Goal: Information Seeking & Learning: Understand process/instructions

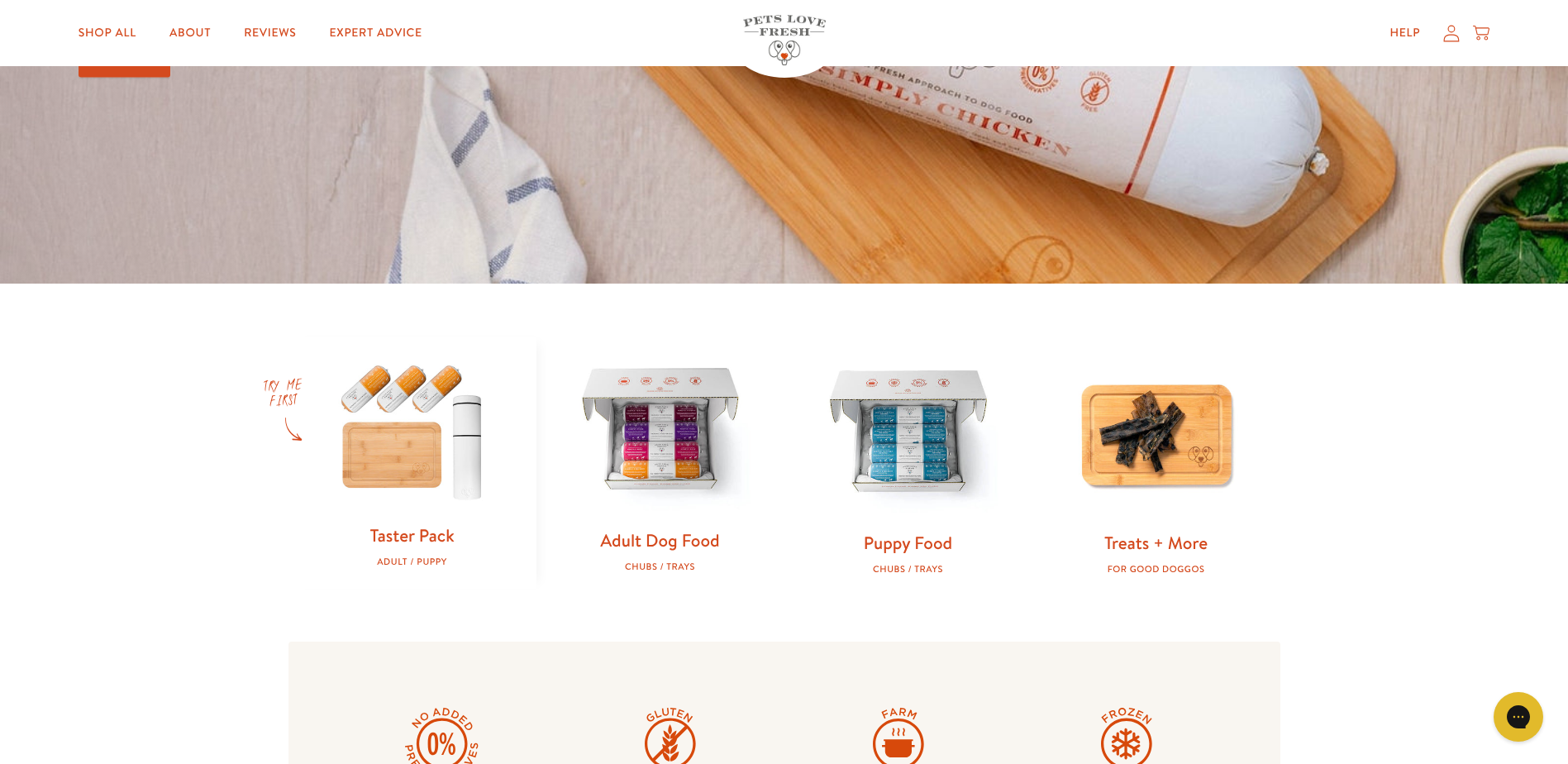
click at [673, 547] on link "Adult Dog Food" at bounding box center [659, 540] width 119 height 24
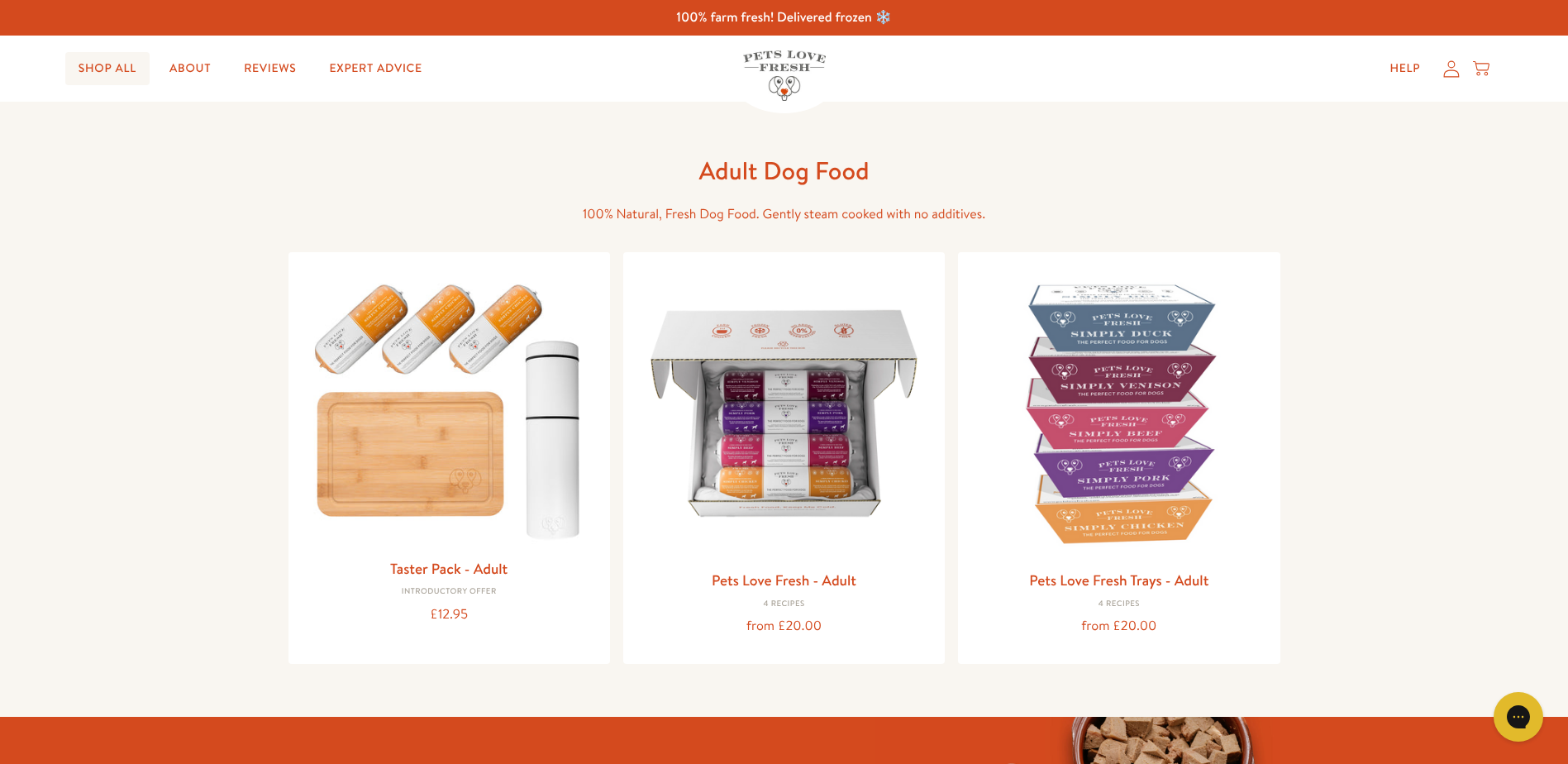
click at [106, 70] on link "Shop All" at bounding box center [107, 69] width 85 height 34
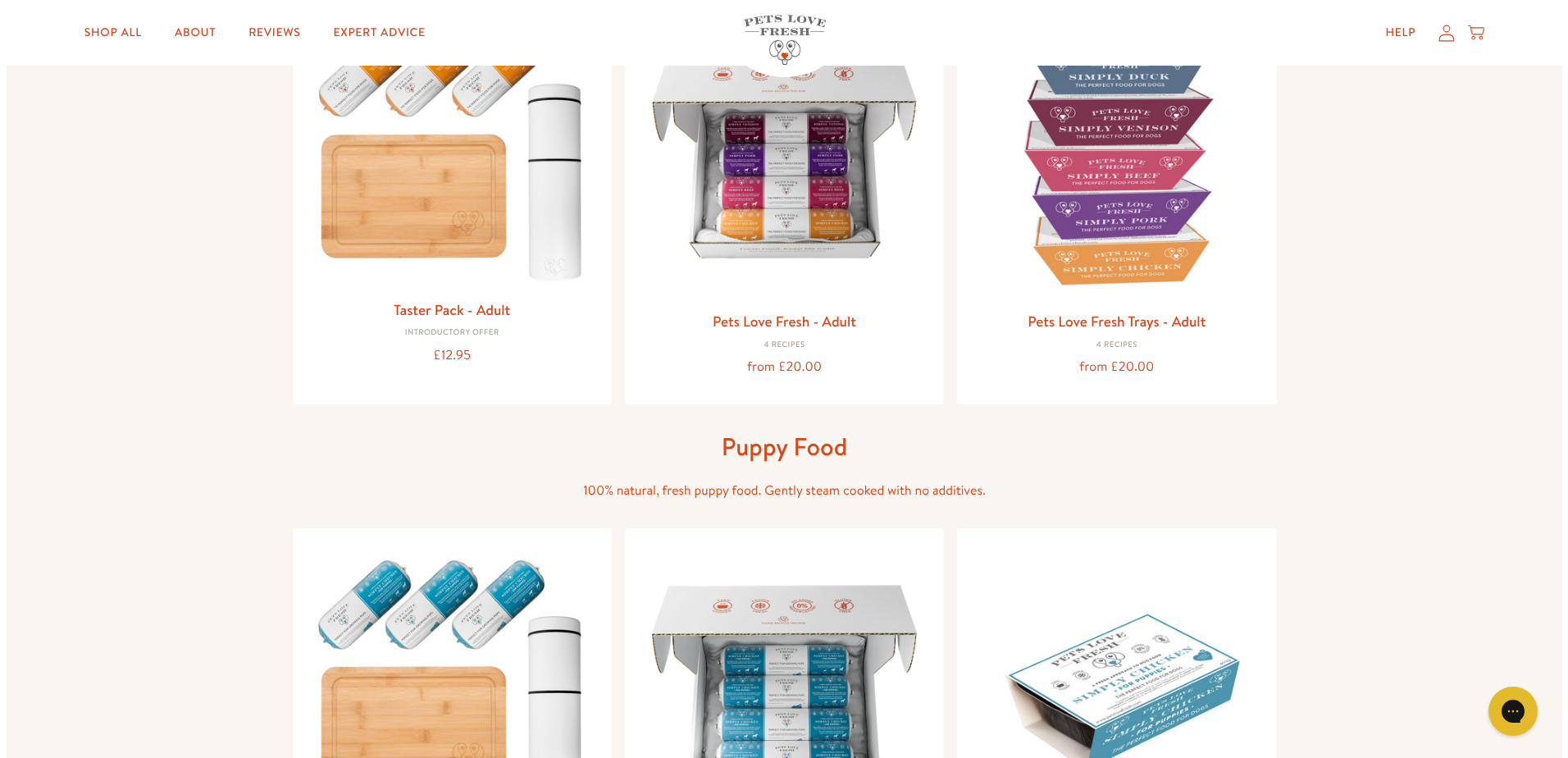
scroll to position [410, 0]
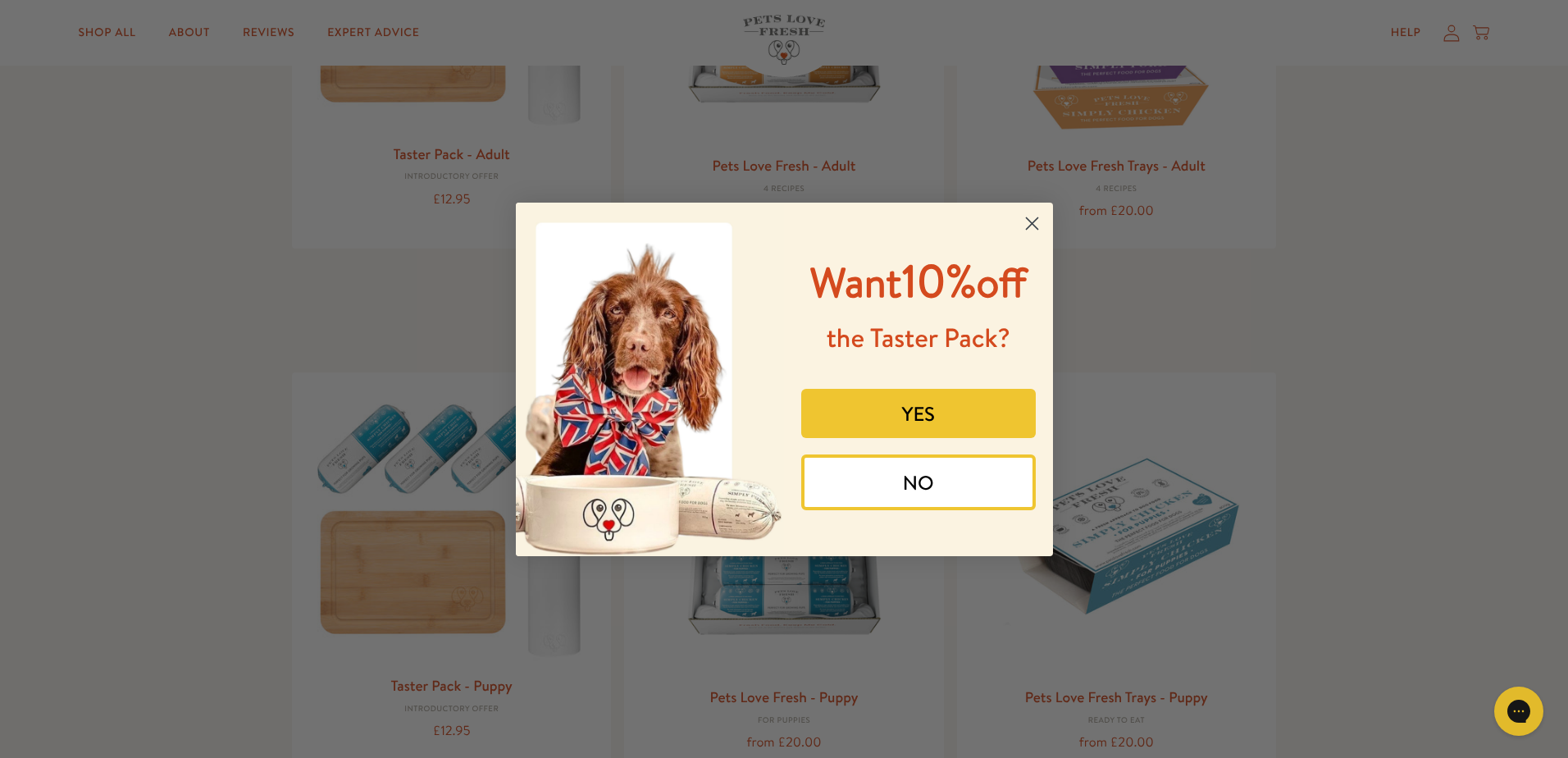
click at [1028, 224] on circle "Close dialog" at bounding box center [1031, 222] width 27 height 27
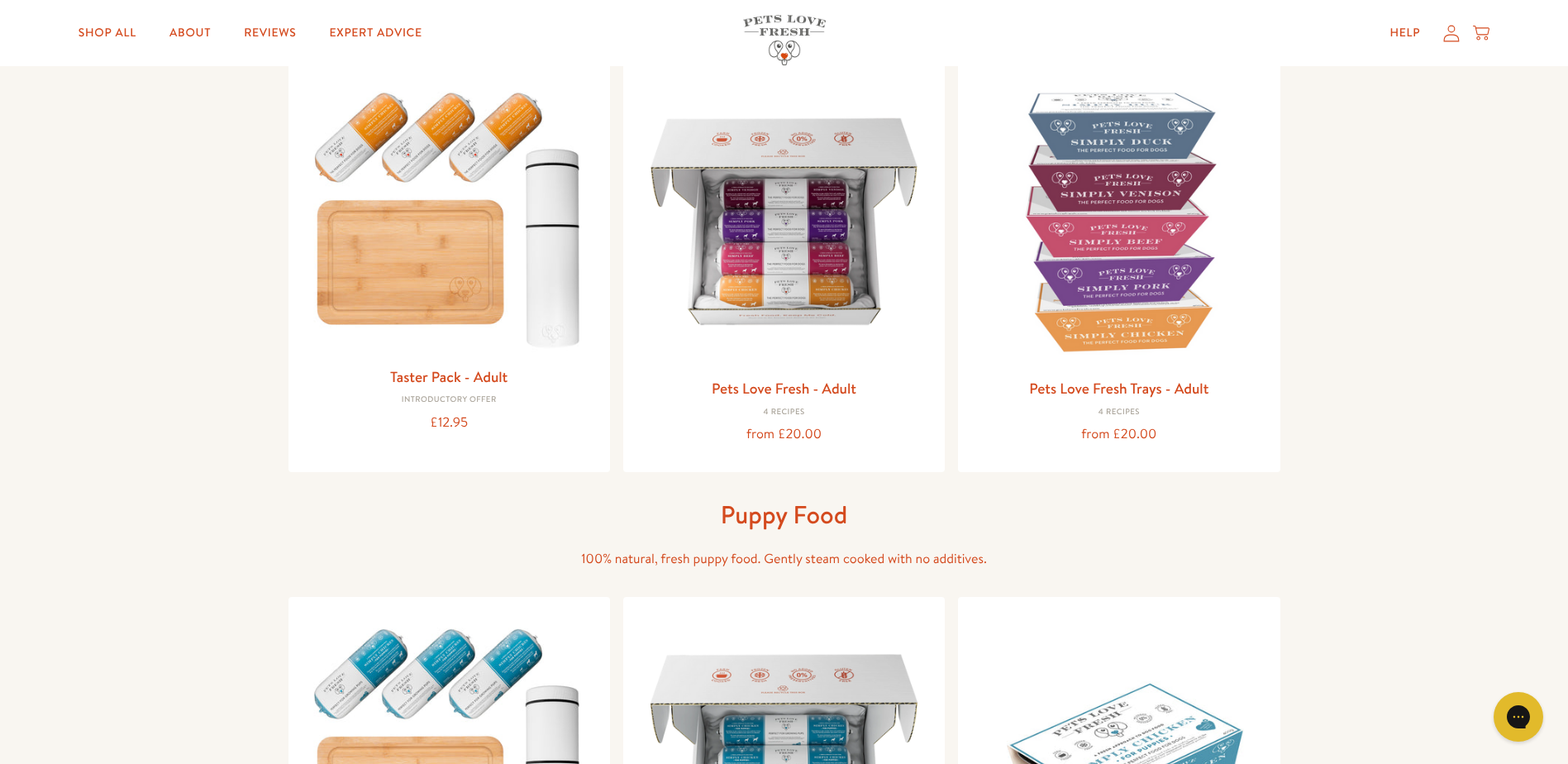
scroll to position [166, 0]
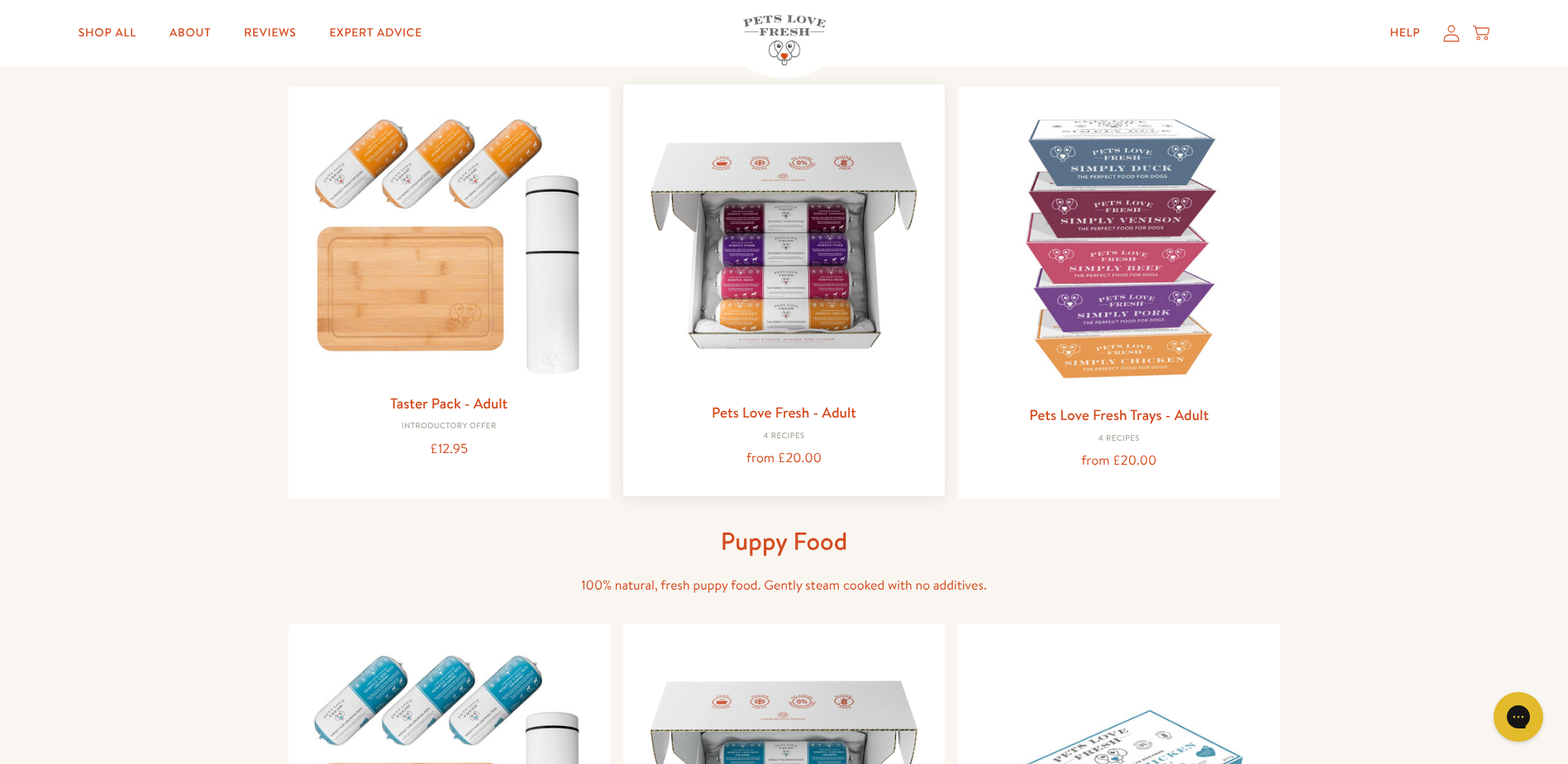
click at [793, 412] on link "Pets Love Fresh - Adult" at bounding box center [783, 412] width 144 height 20
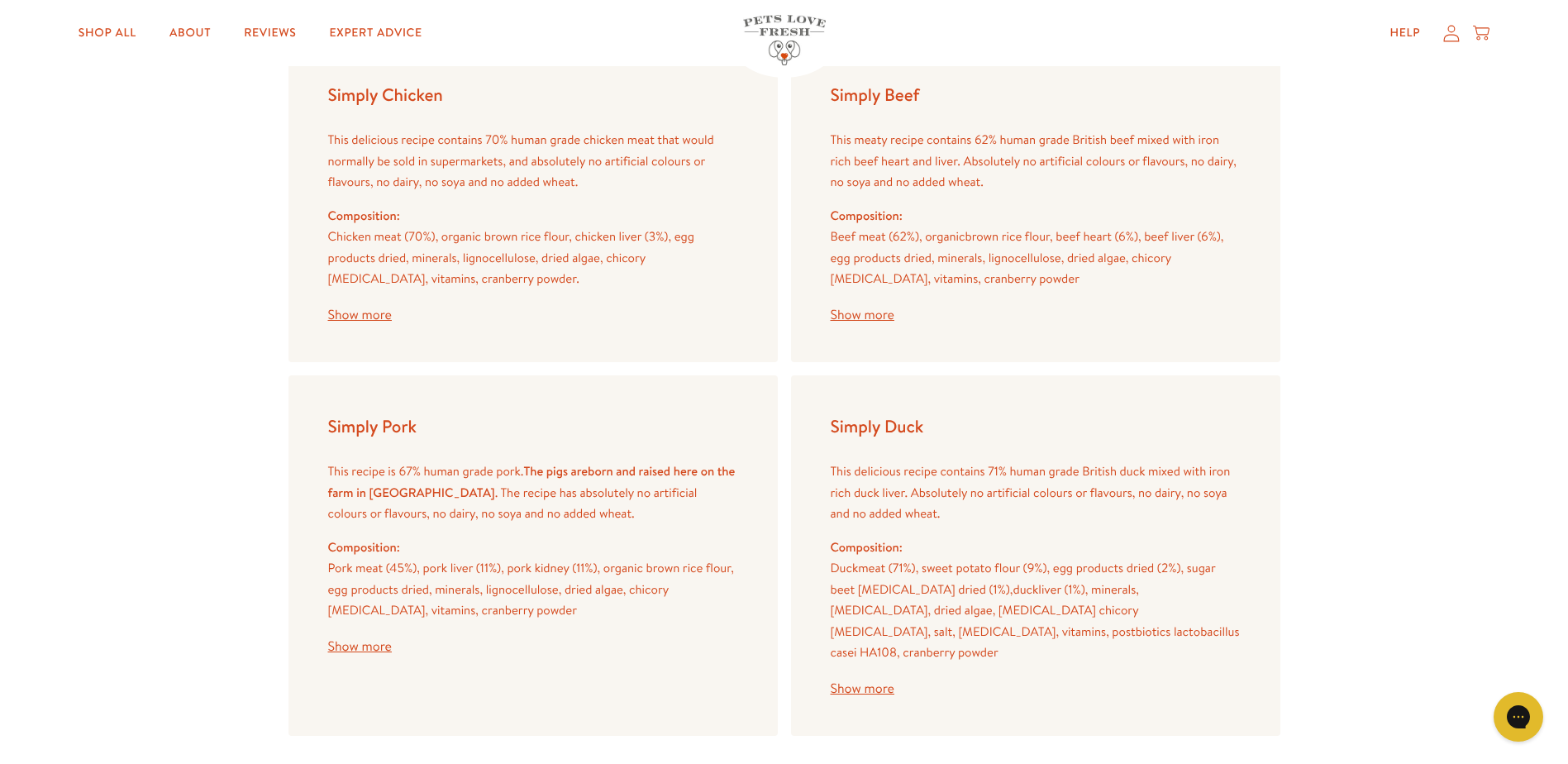
scroll to position [1985, 0]
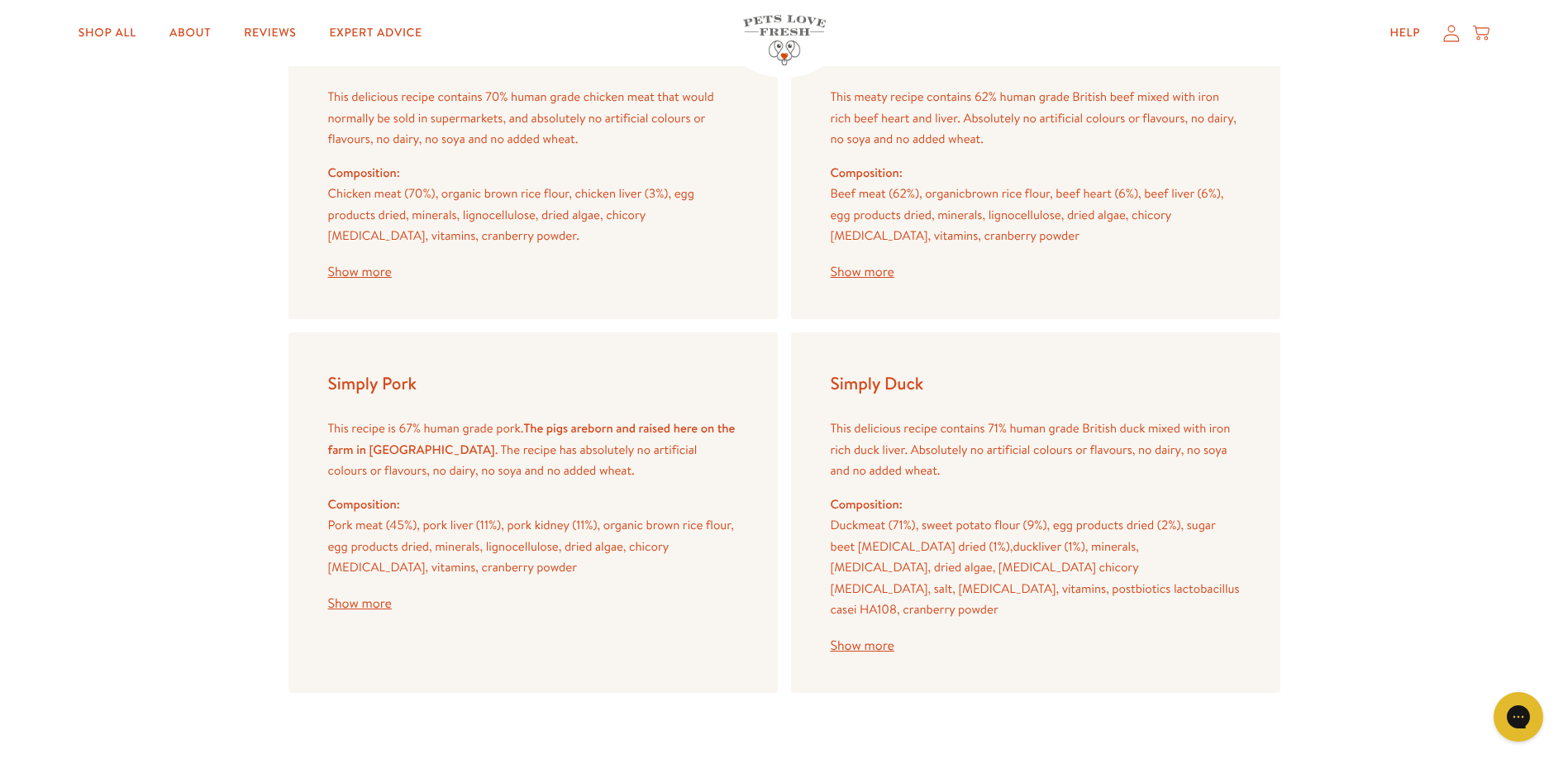
click at [351, 607] on button "Show more" at bounding box center [359, 604] width 63 height 13
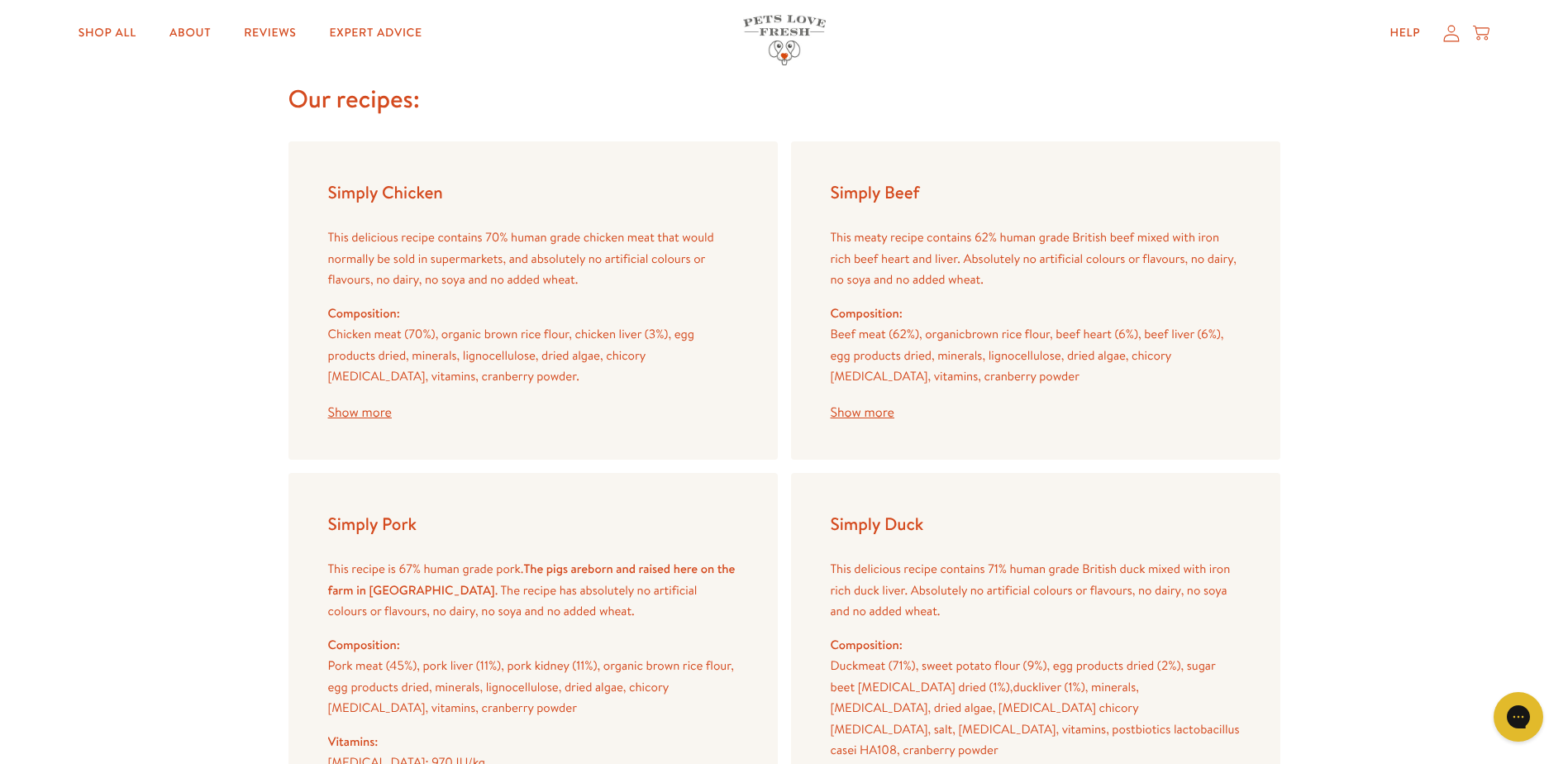
scroll to position [1820, 0]
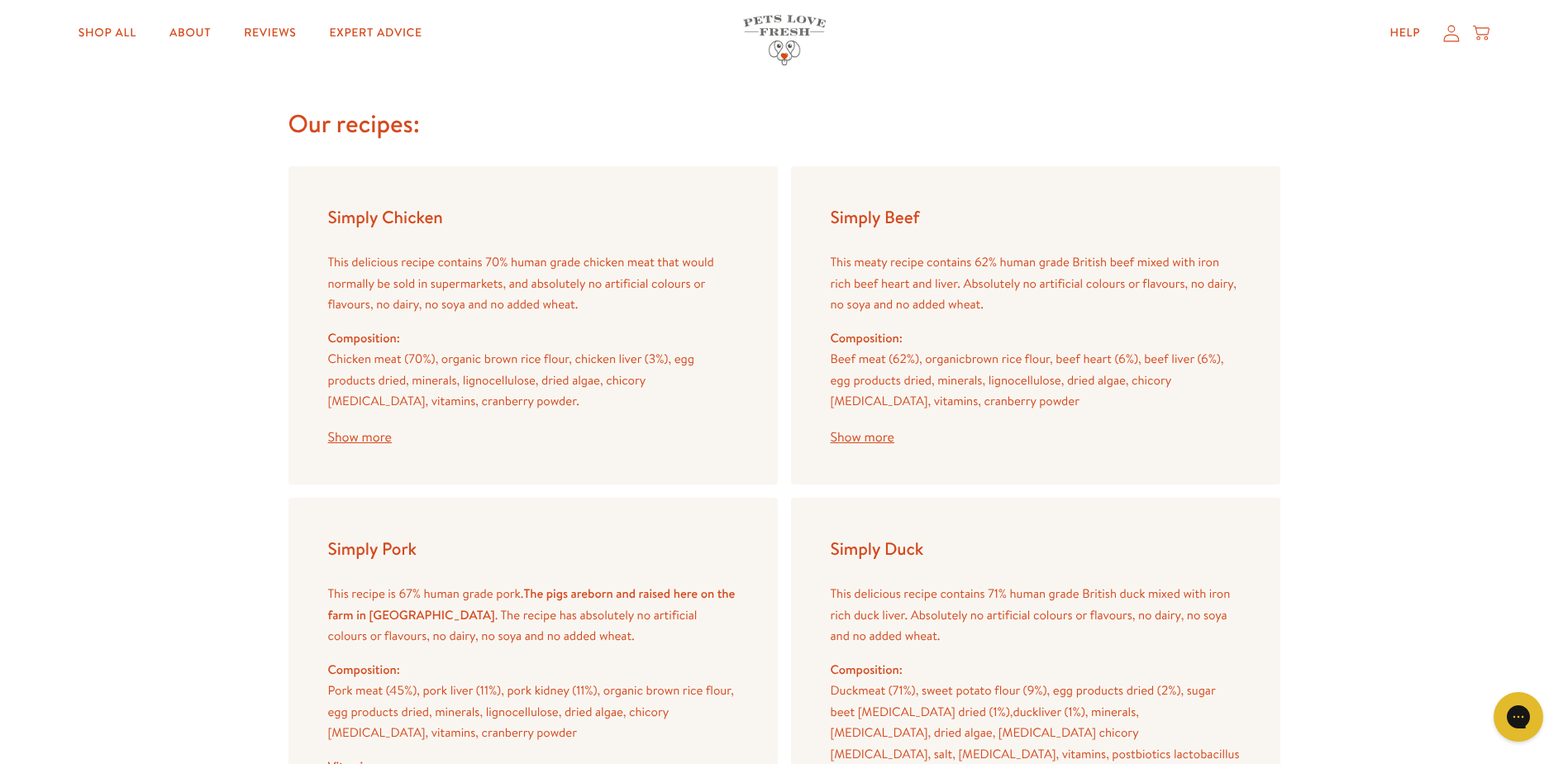
click at [374, 438] on button "Show more" at bounding box center [359, 437] width 63 height 13
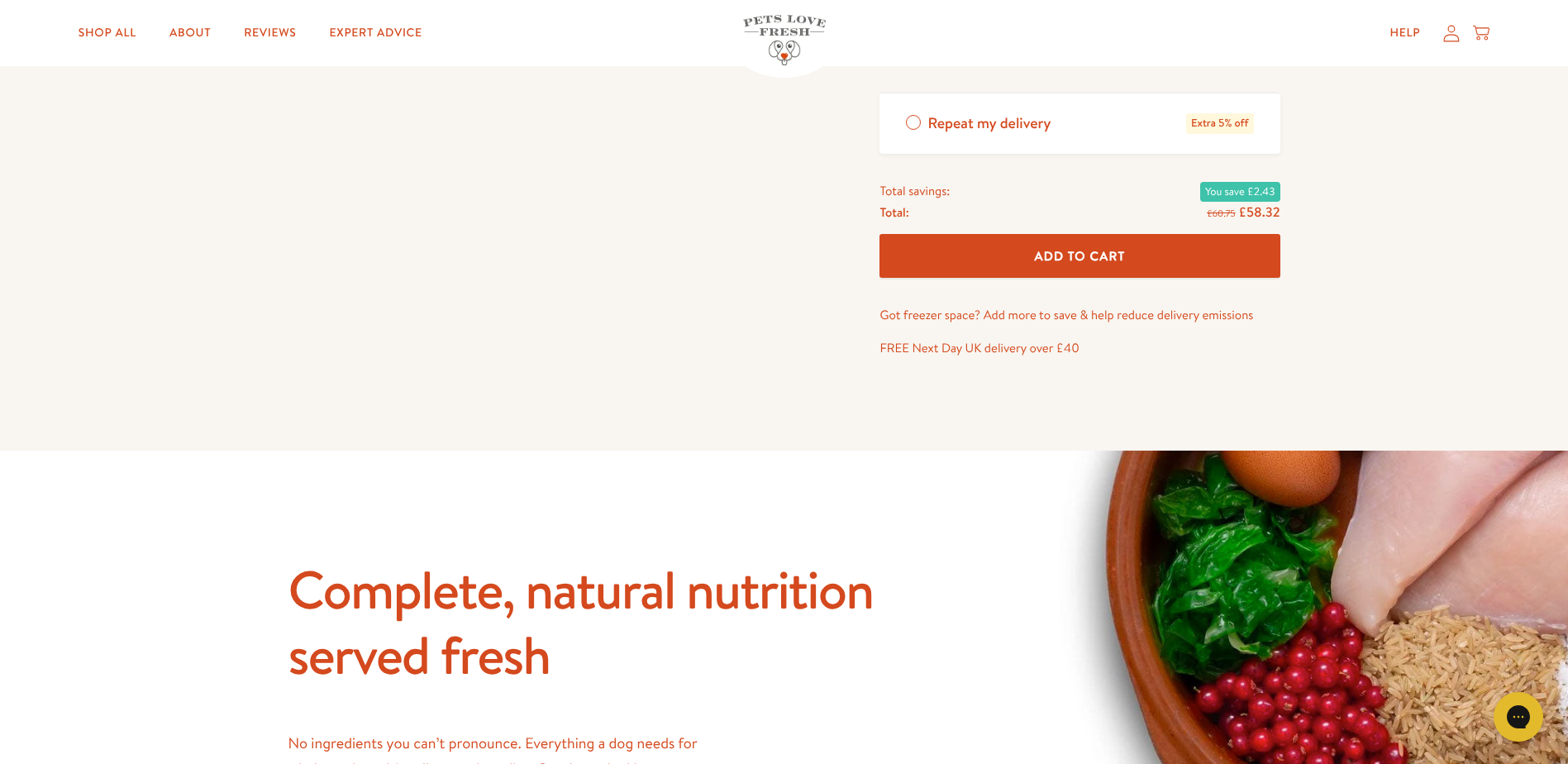
scroll to position [662, 0]
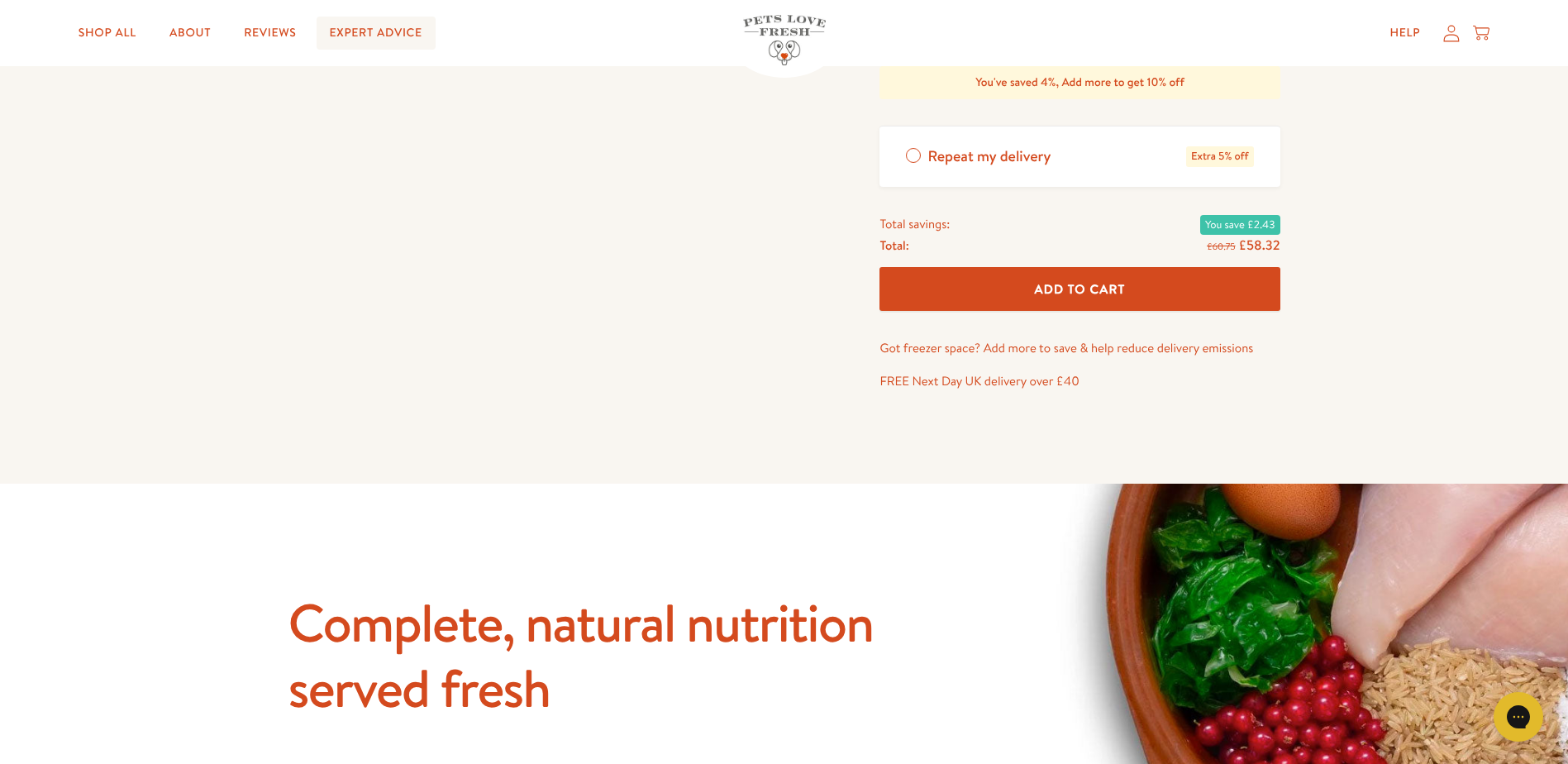
click at [348, 30] on link "Expert Advice" at bounding box center [376, 34] width 119 height 34
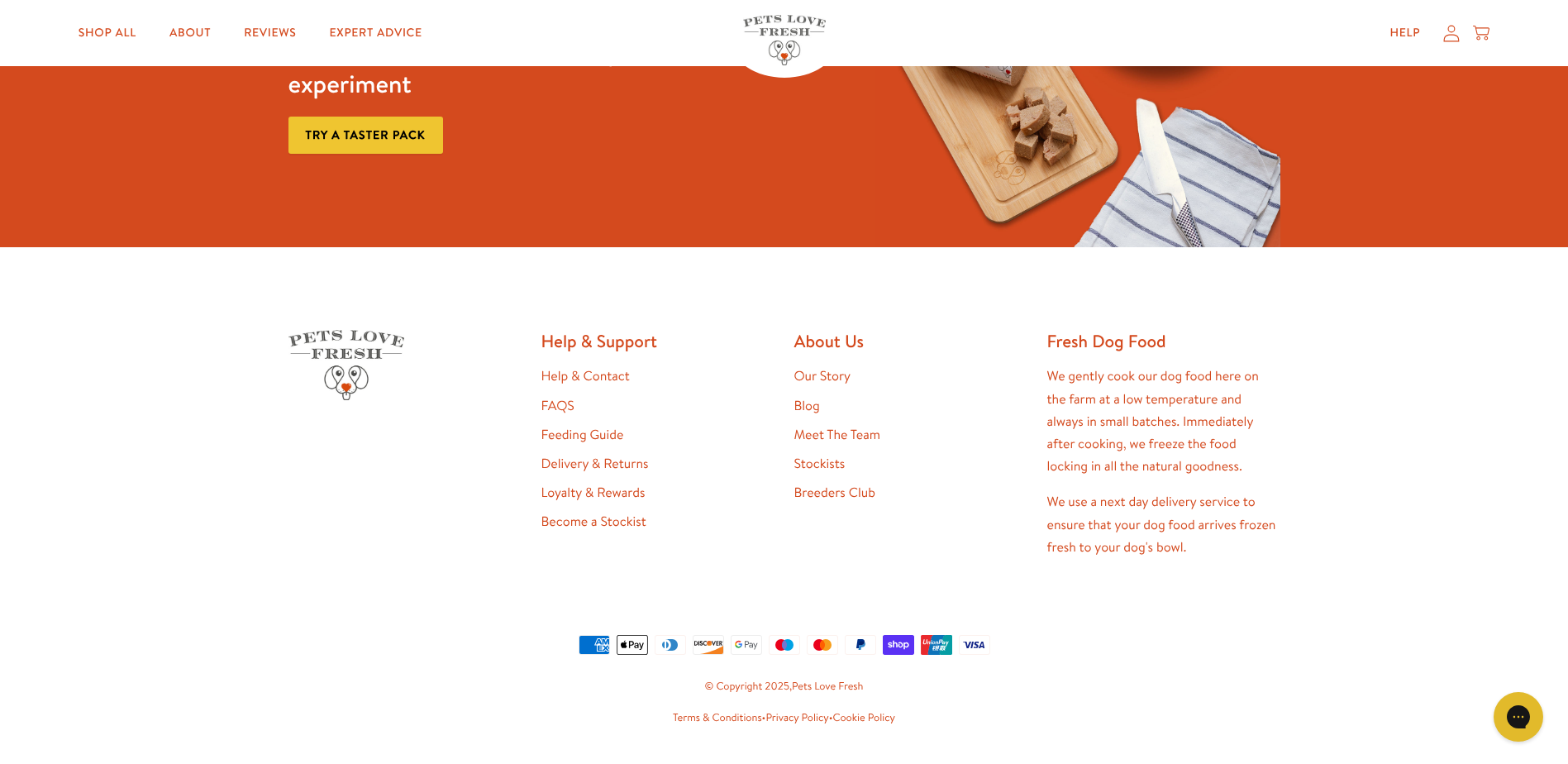
scroll to position [2855, 0]
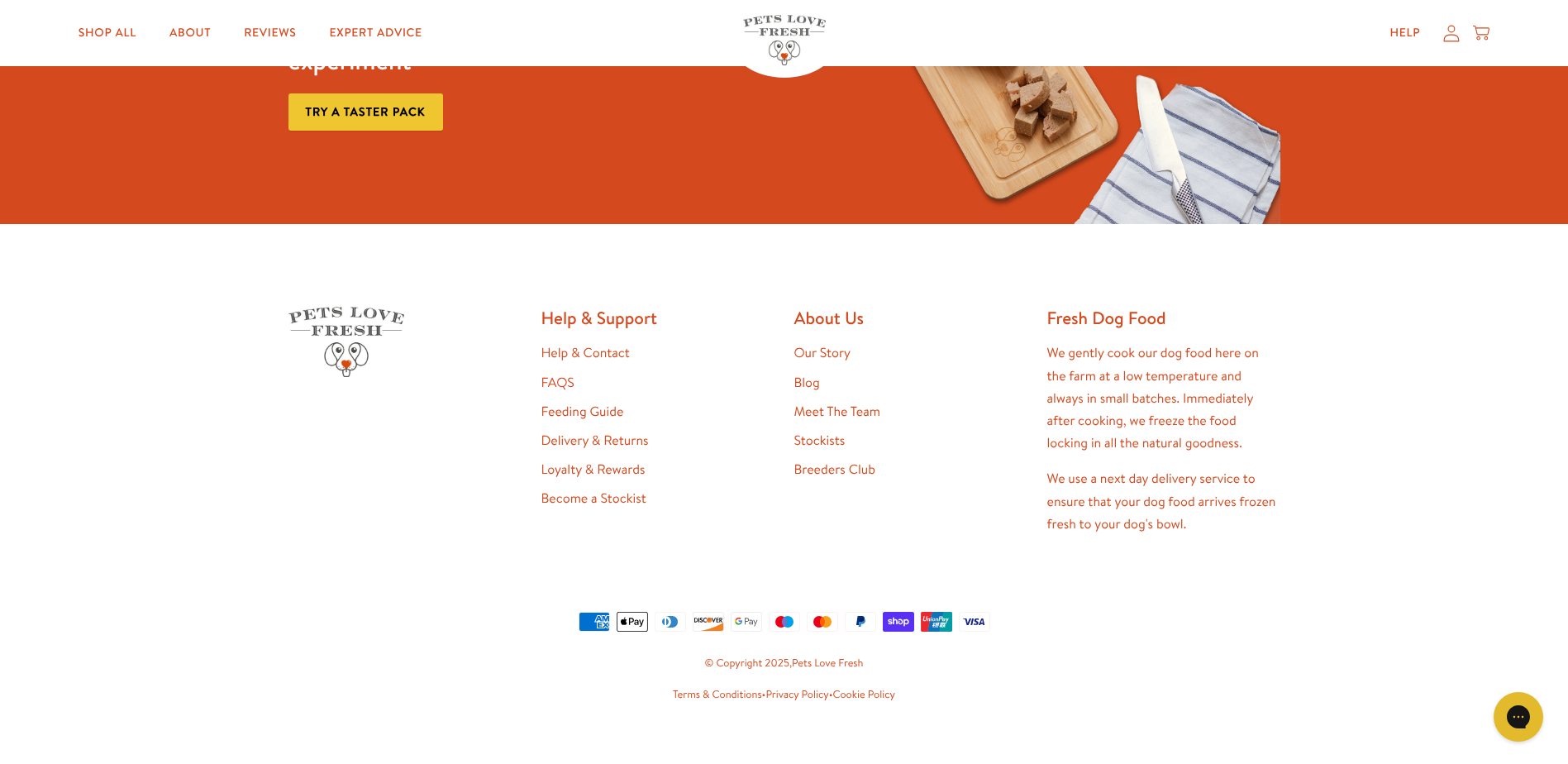
click at [570, 402] on link "Feeding Guide" at bounding box center [582, 412] width 83 height 19
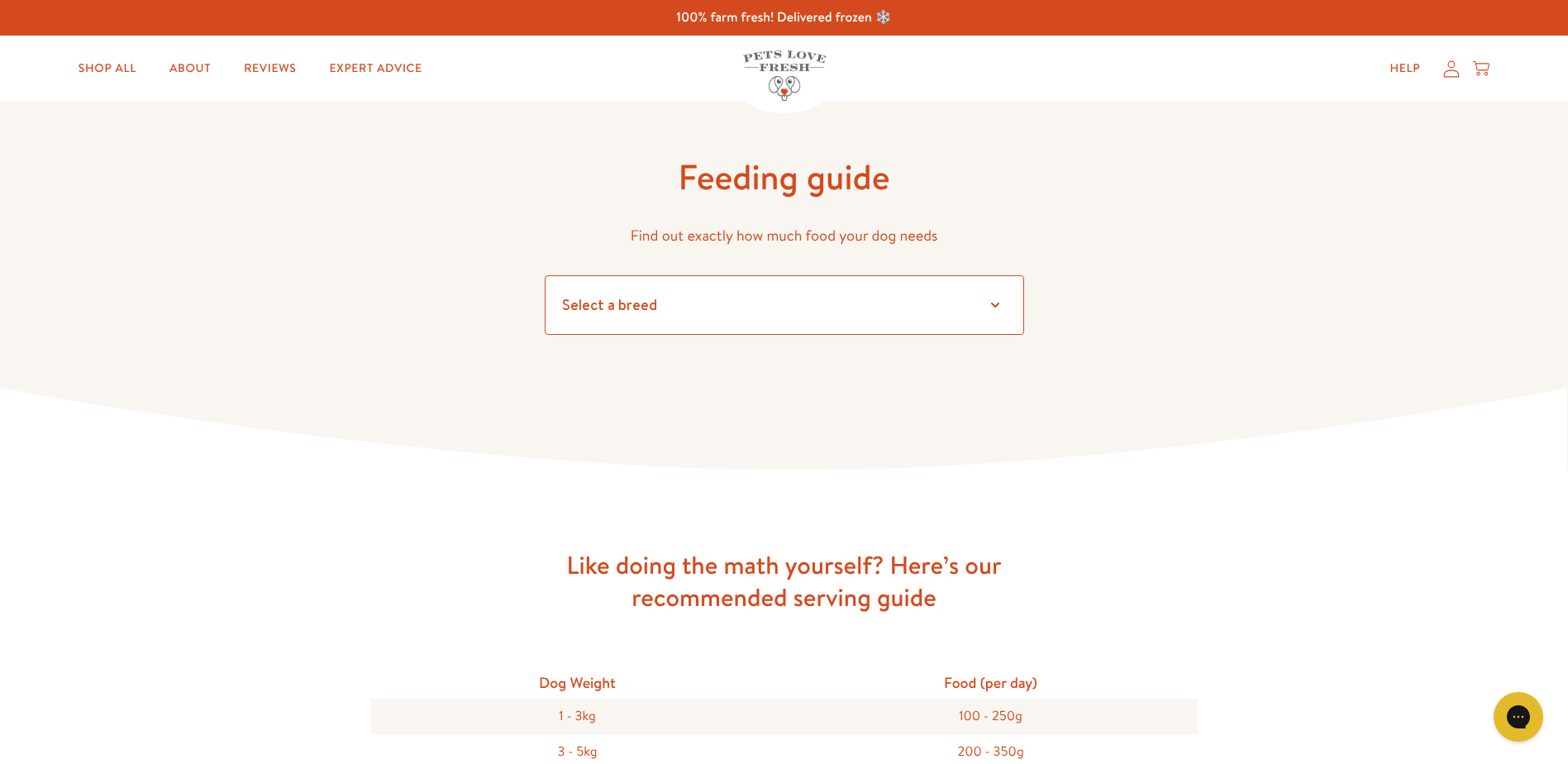
click at [877, 293] on select "Select a breed Affenpinscher Afghan hound Airedale terrier Akita Alaskan Malamu…" at bounding box center [784, 306] width 480 height 60
select select "45"
click at [545, 276] on select "Select a breed Affenpinscher Afghan hound Airedale terrier Akita Alaskan Malamu…" at bounding box center [784, 306] width 480 height 60
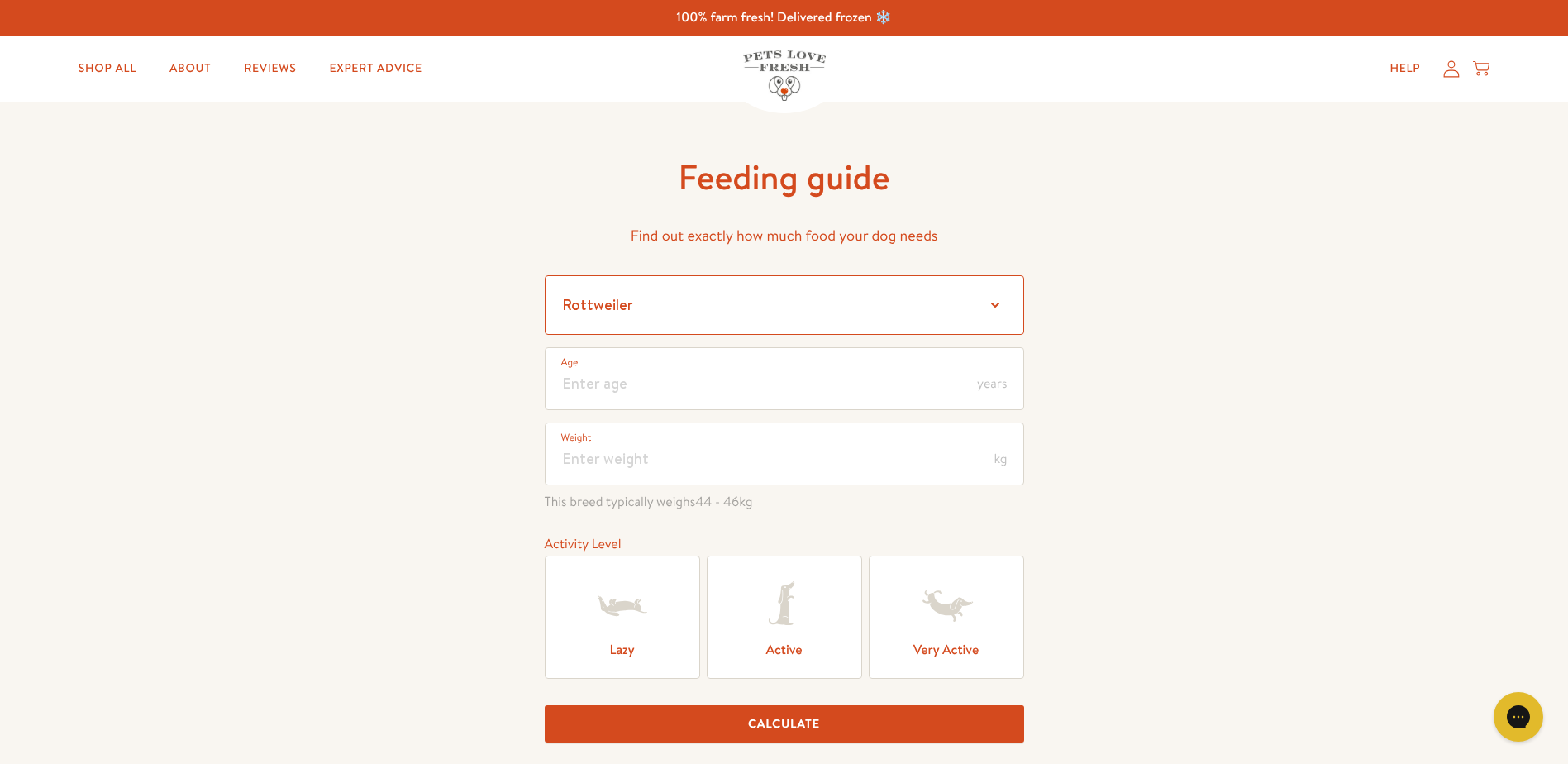
scroll to position [83, 0]
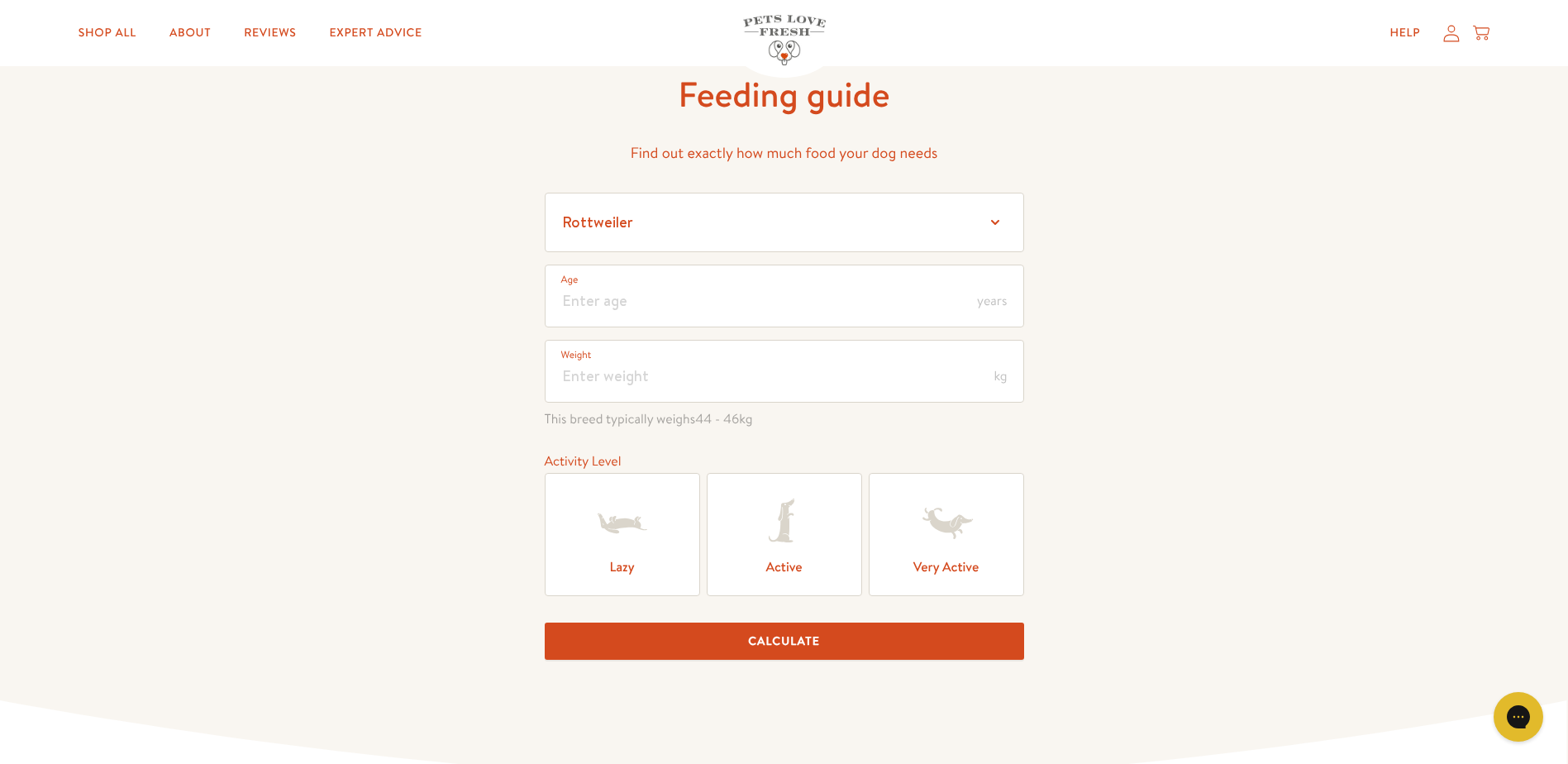
click at [673, 262] on form "Select a breed Affenpinscher Afghan hound Airedale terrier Akita Alaskan Malamu…" at bounding box center [784, 433] width 480 height 481
click at [693, 293] on input "number" at bounding box center [784, 295] width 480 height 62
type input "5"
click at [686, 364] on input "number" at bounding box center [784, 371] width 480 height 62
type input "60"
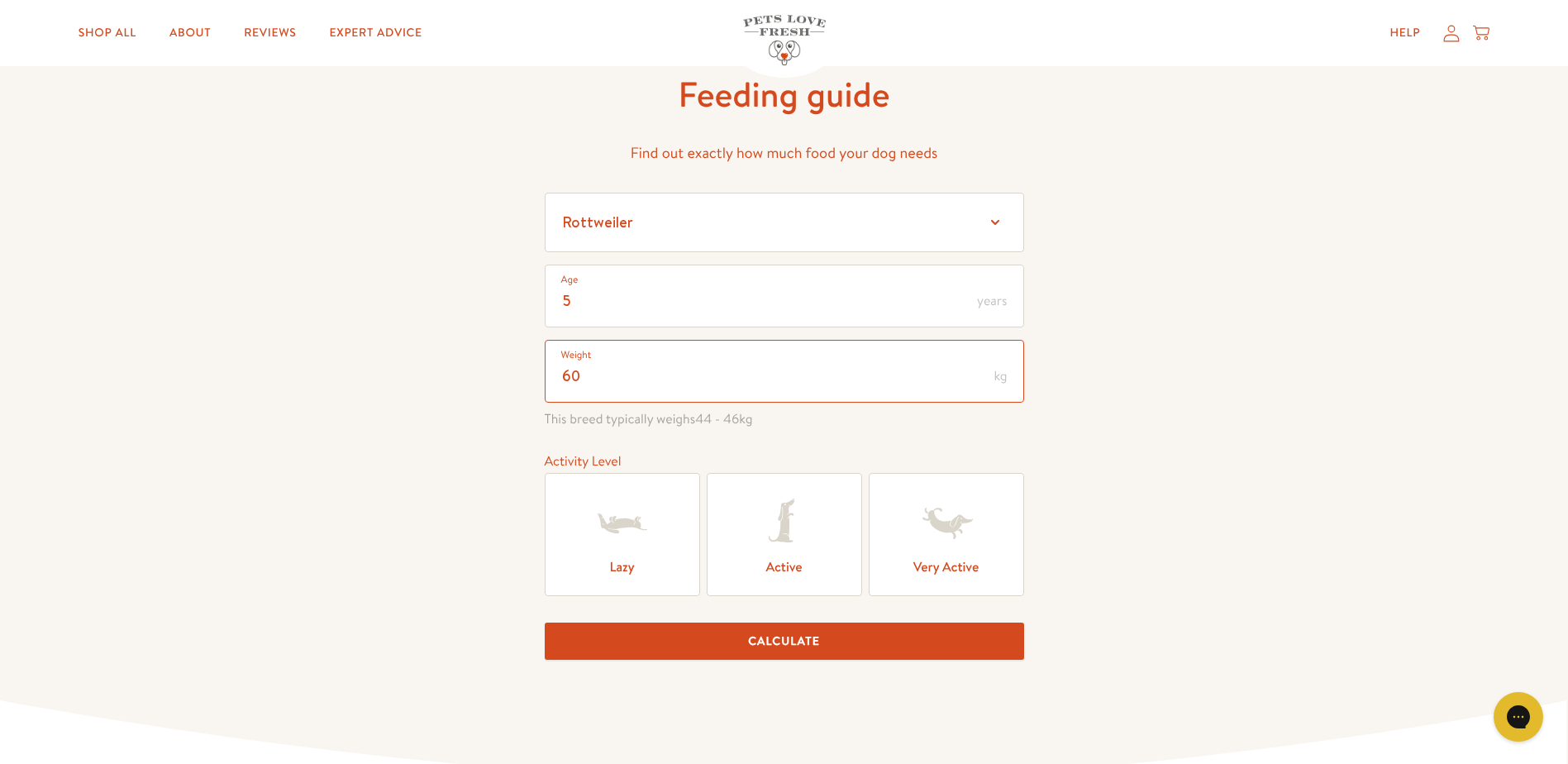
click at [545, 622] on button "Calculate" at bounding box center [784, 641] width 480 height 37
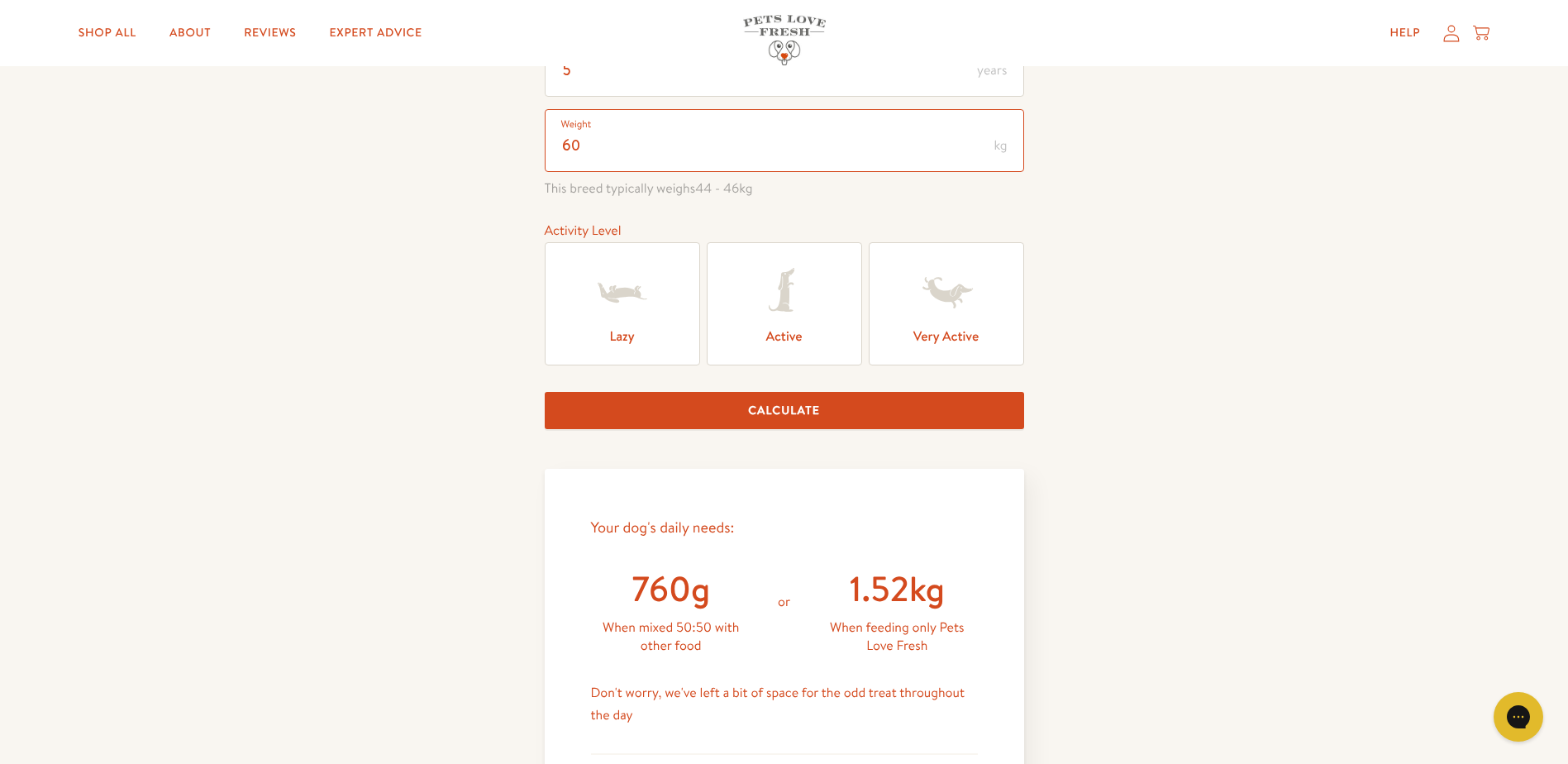
scroll to position [284, 0]
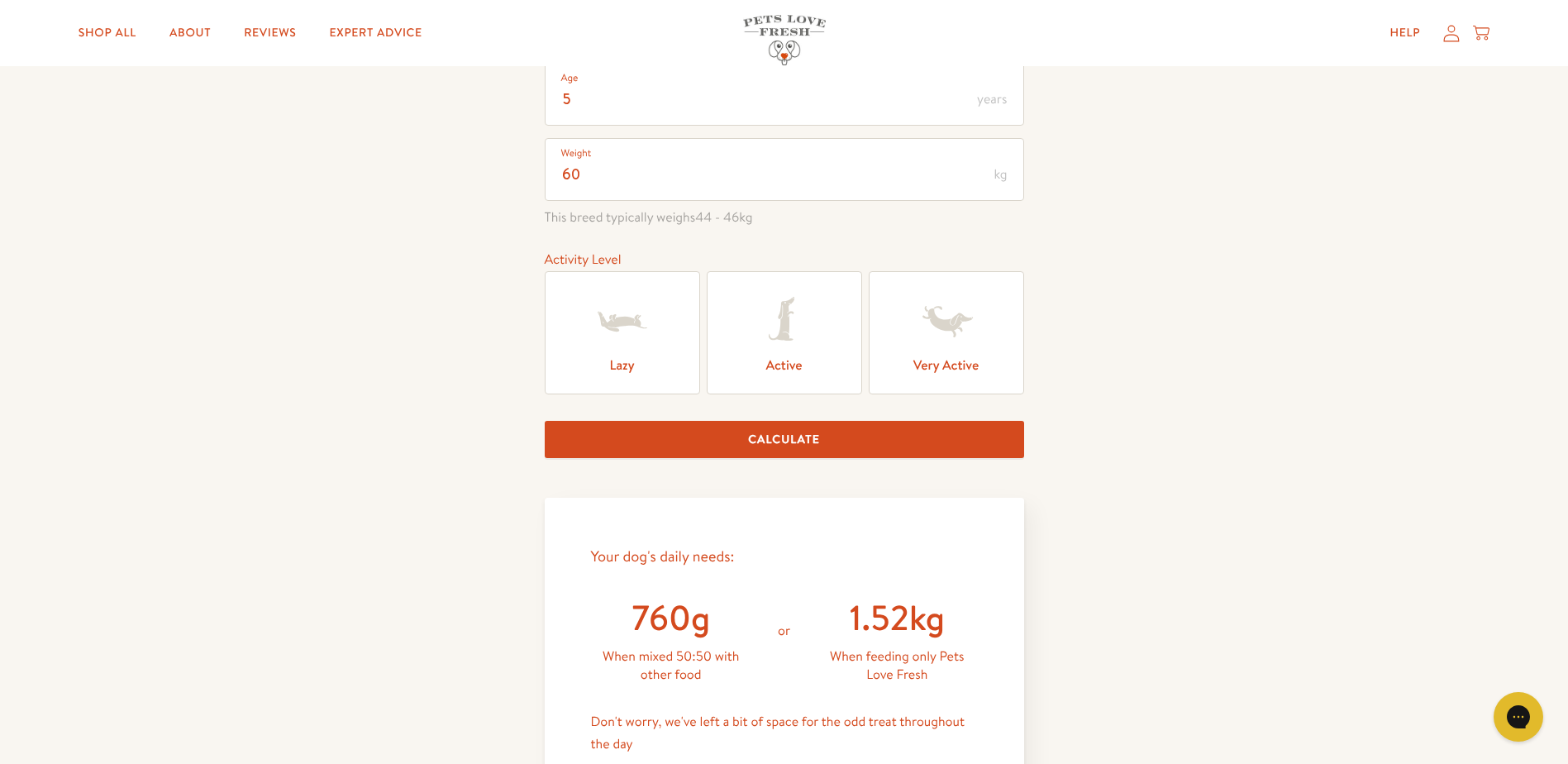
click at [629, 328] on icon at bounding box center [622, 321] width 66 height 66
click at [0, 0] on input "Lazy" at bounding box center [0, 0] width 0 height 0
click at [912, 453] on button "Calculate" at bounding box center [784, 440] width 480 height 37
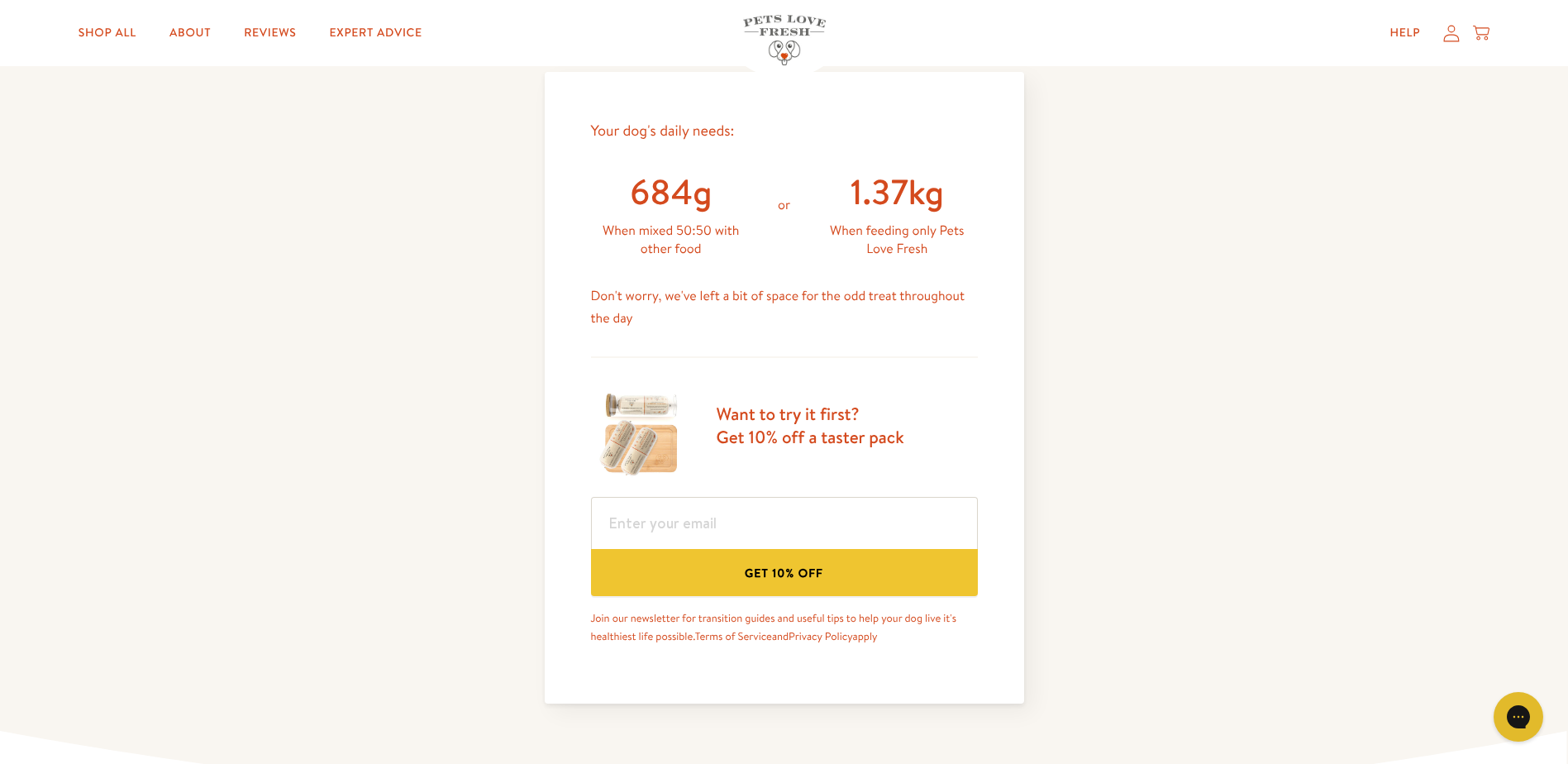
scroll to position [716, 0]
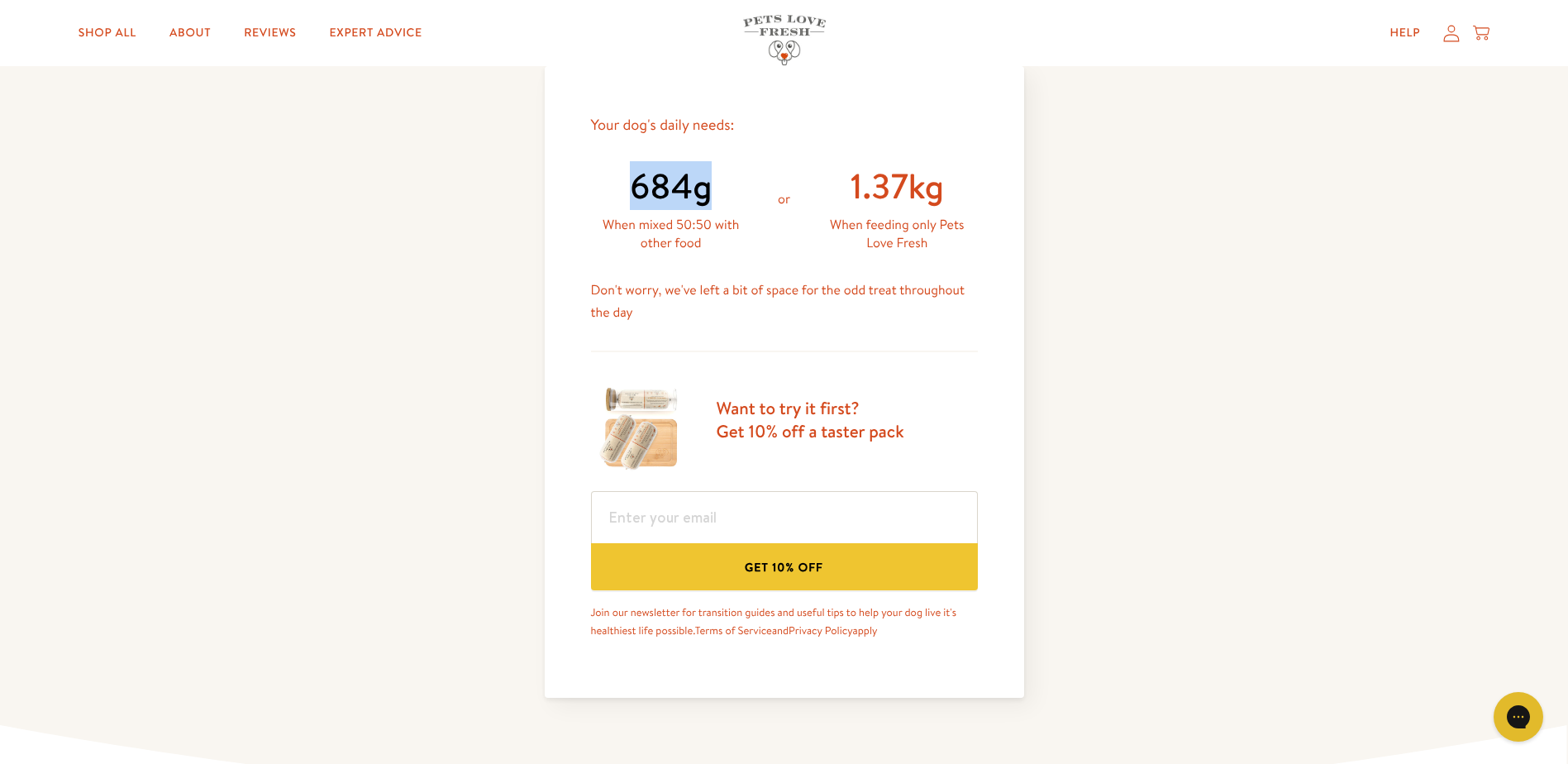
drag, startPoint x: 710, startPoint y: 185, endPoint x: 608, endPoint y: 189, distance: 102.1
click at [608, 189] on div "684g" at bounding box center [671, 186] width 160 height 46
click at [1145, 442] on div "Feeding guide Find out exactly how much food your dog needs Select a breed Affe…" at bounding box center [784, 95] width 1568 height 1421
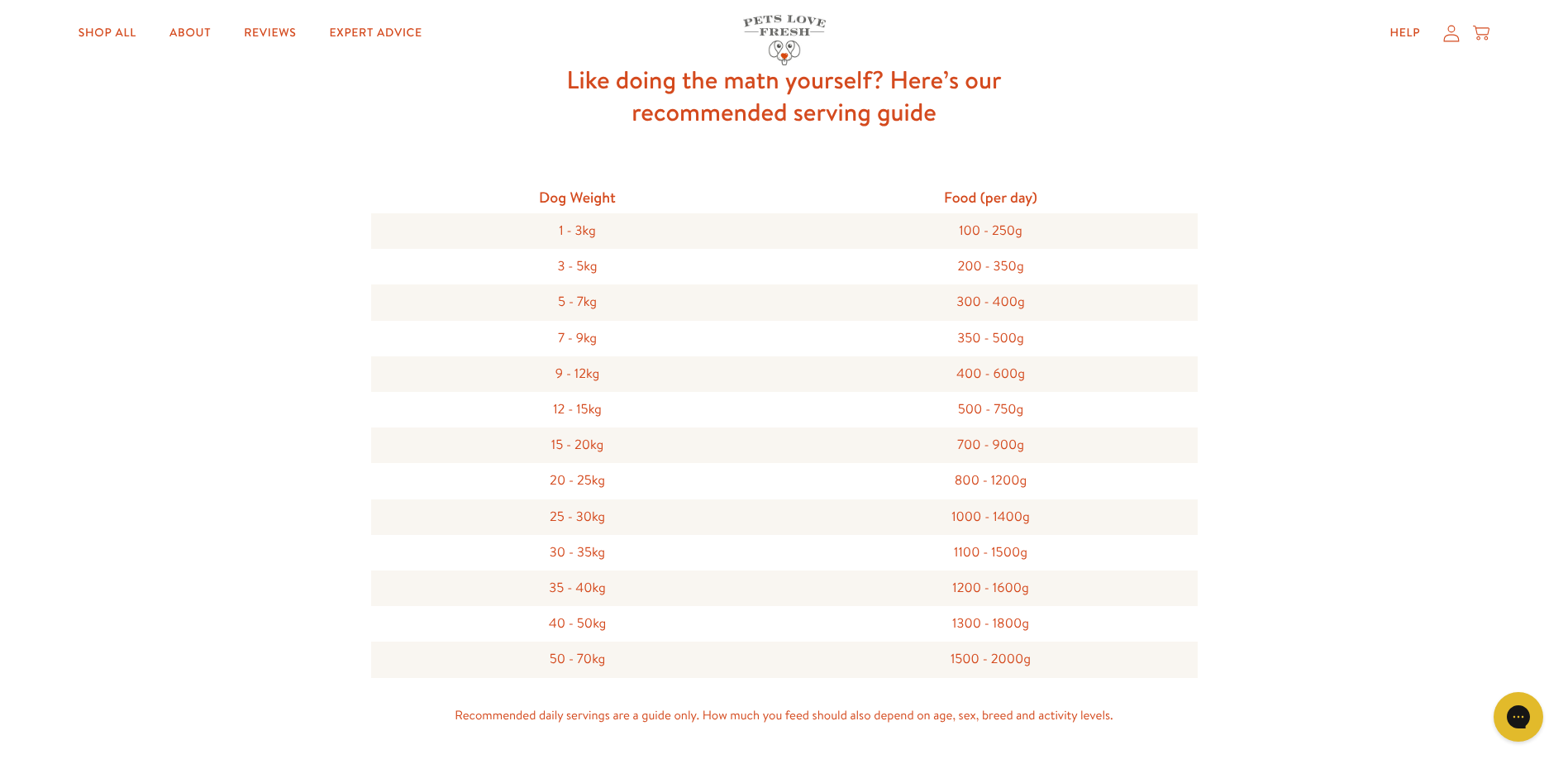
scroll to position [1543, 0]
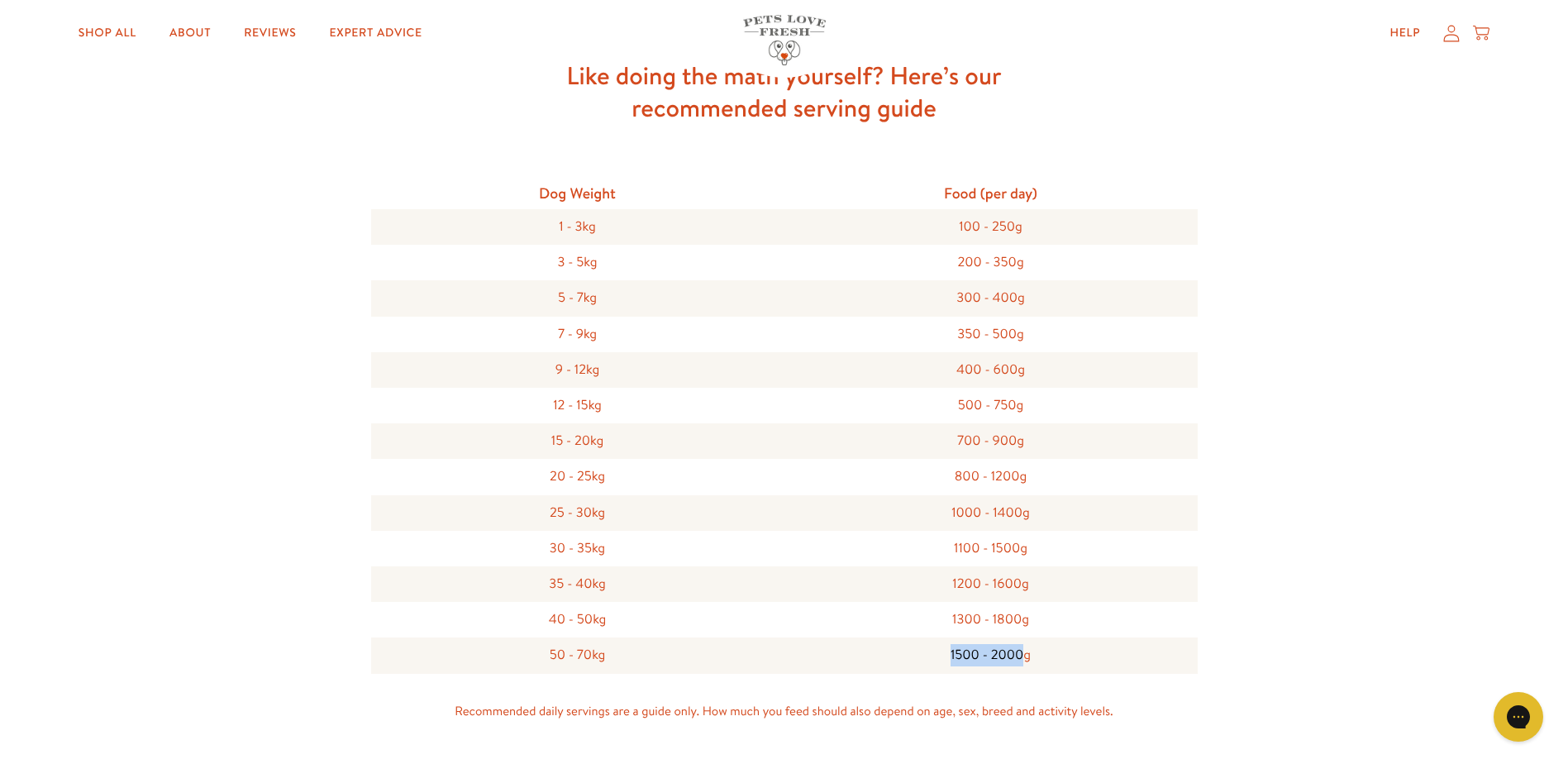
drag, startPoint x: 1021, startPoint y: 662, endPoint x: 939, endPoint y: 664, distance: 82.0
click at [939, 664] on div "1500 - 2000g" at bounding box center [991, 655] width 413 height 35
drag, startPoint x: 939, startPoint y: 664, endPoint x: 1277, endPoint y: 672, distance: 338.1
click at [1277, 672] on div "Like doing the math yourself? Here’s our recommended serving guide Dog Weight F…" at bounding box center [784, 383] width 1568 height 806
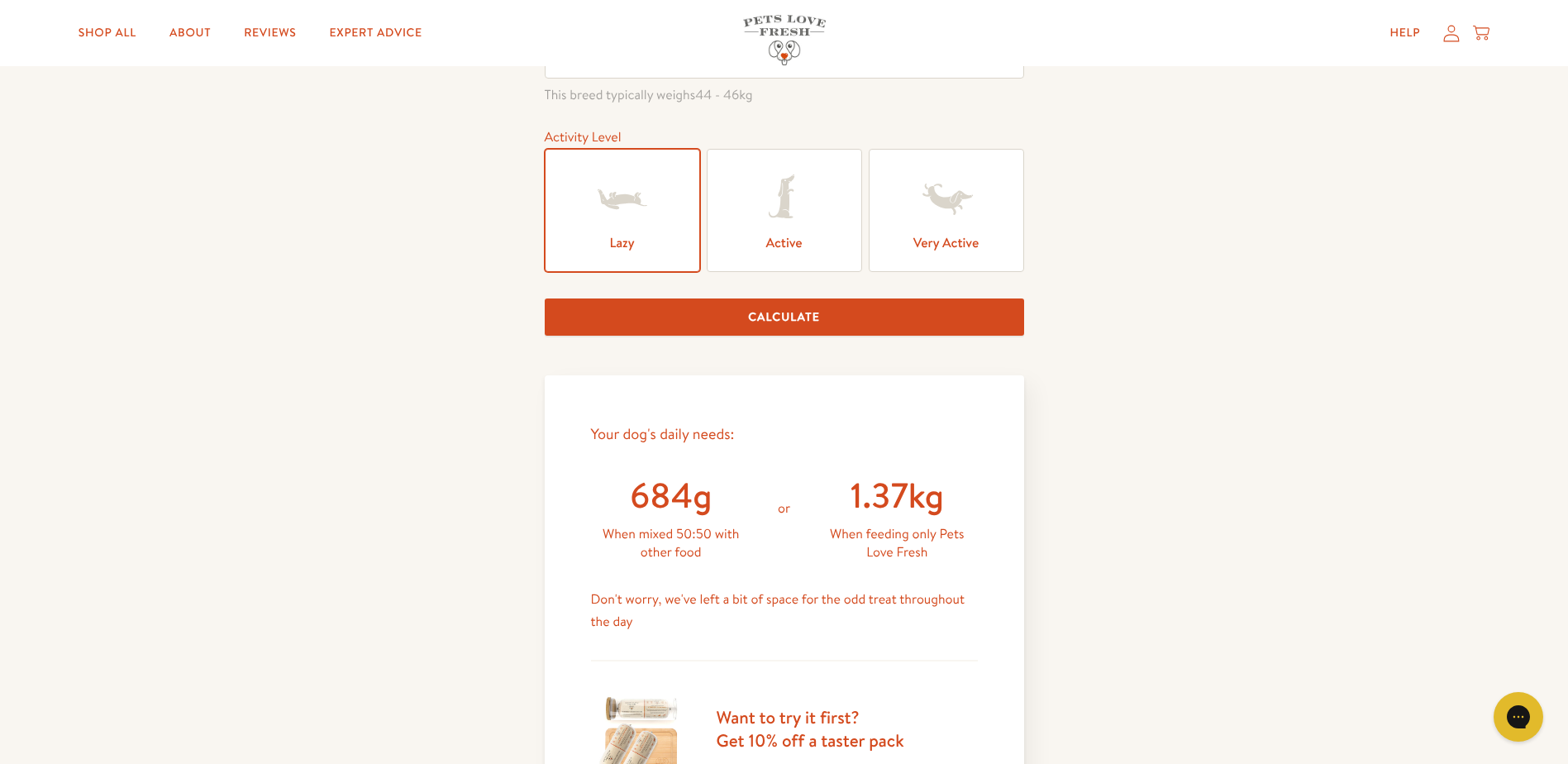
scroll to position [414, 0]
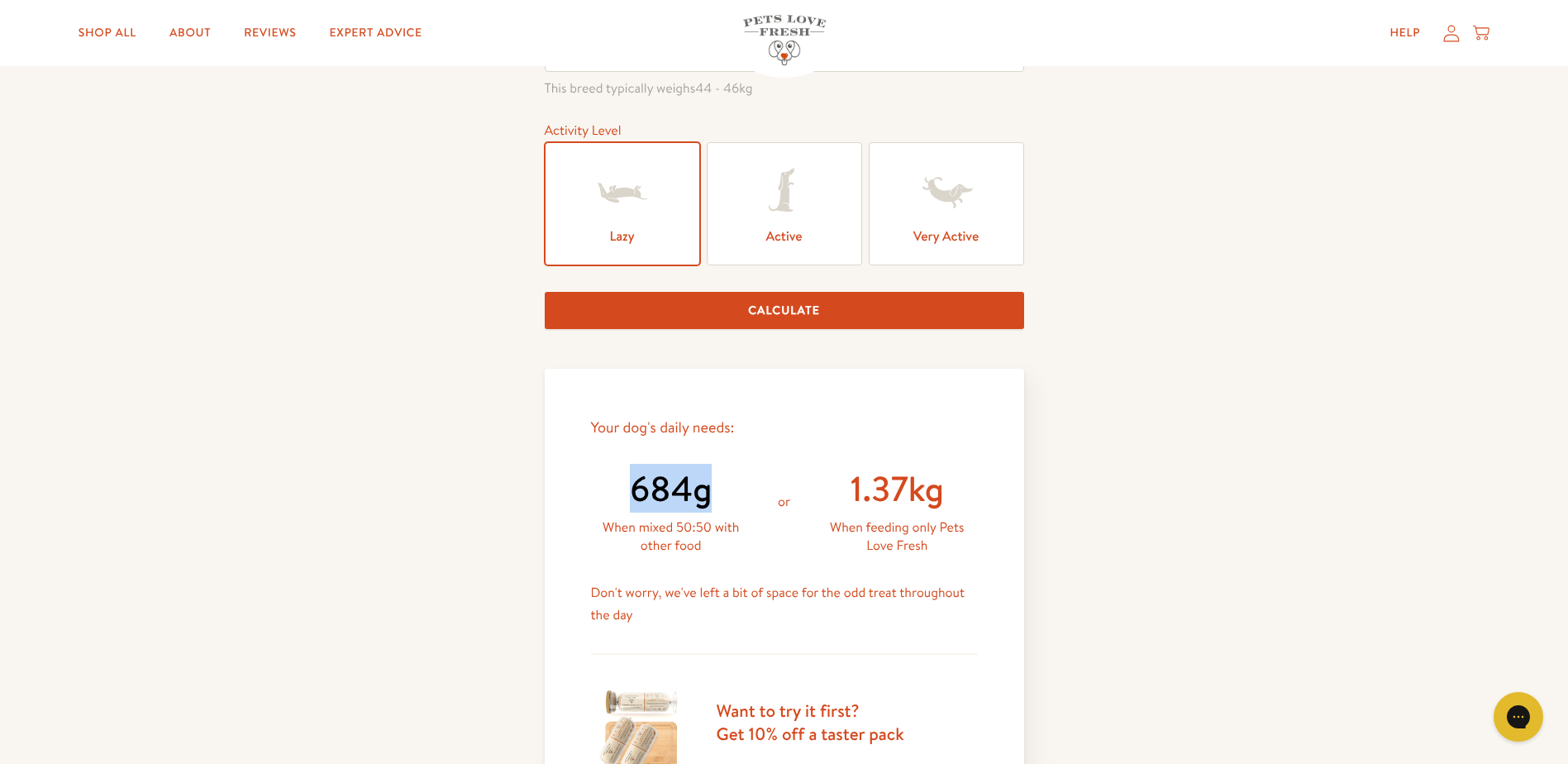
drag, startPoint x: 714, startPoint y: 489, endPoint x: 615, endPoint y: 491, distance: 99.0
click at [615, 491] on div "684g" at bounding box center [671, 489] width 160 height 46
drag, startPoint x: 615, startPoint y: 491, endPoint x: 728, endPoint y: 548, distance: 126.6
click at [728, 548] on p "When mixed 50:50 with other food" at bounding box center [671, 538] width 160 height 37
drag, startPoint x: 711, startPoint y: 498, endPoint x: 616, endPoint y: 498, distance: 95.0
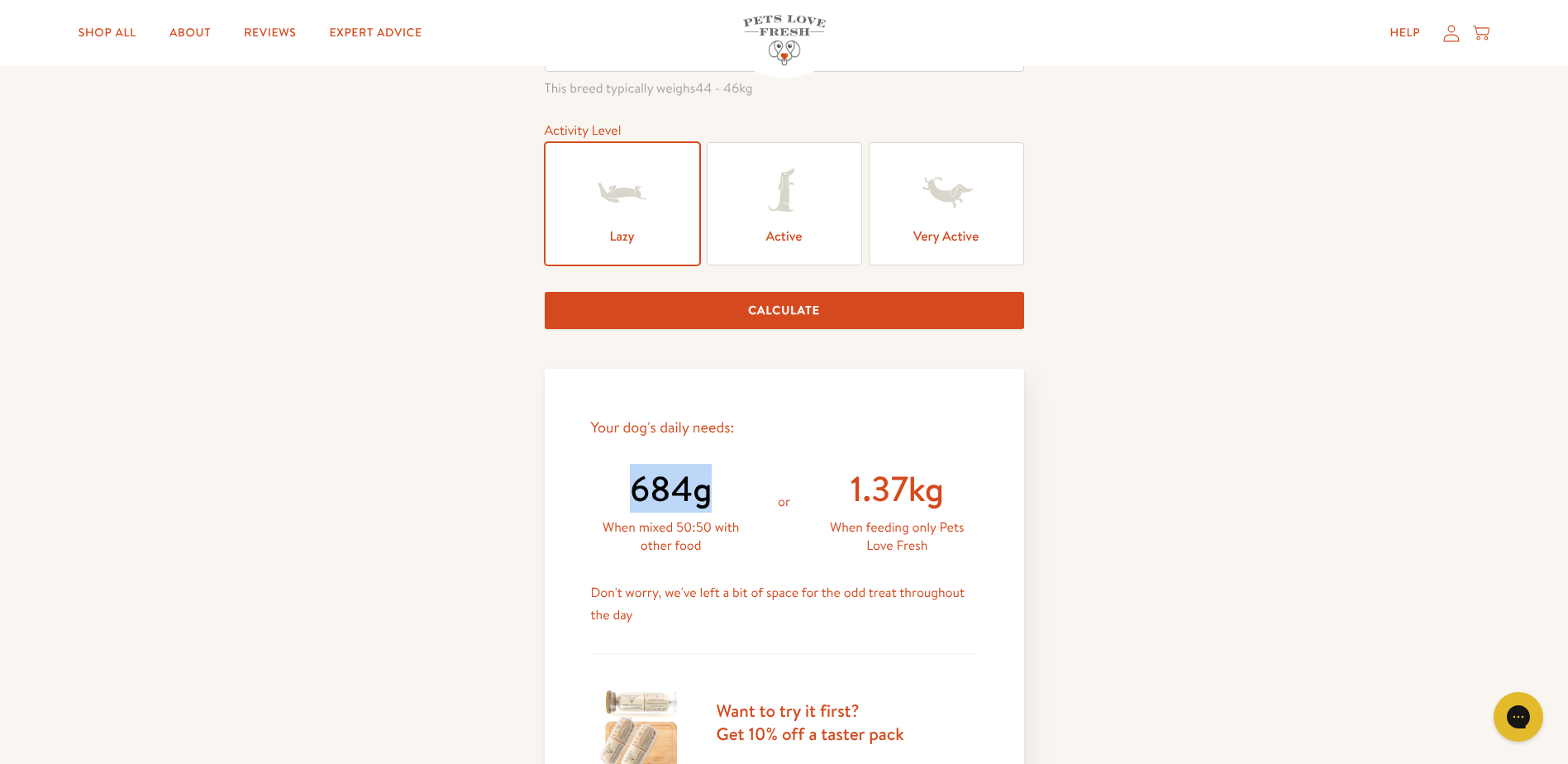
click at [616, 498] on div "684g" at bounding box center [671, 489] width 160 height 46
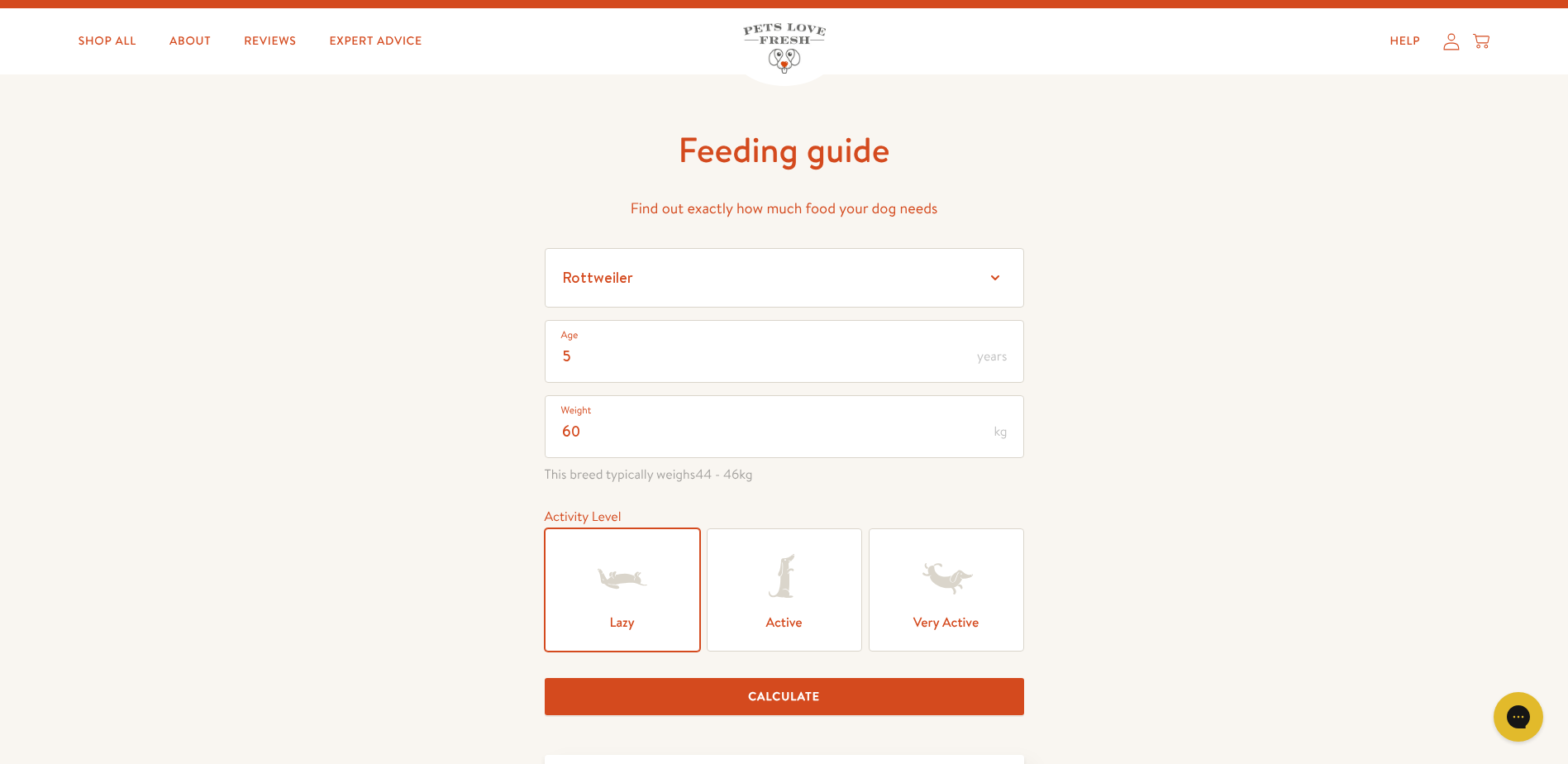
scroll to position [0, 0]
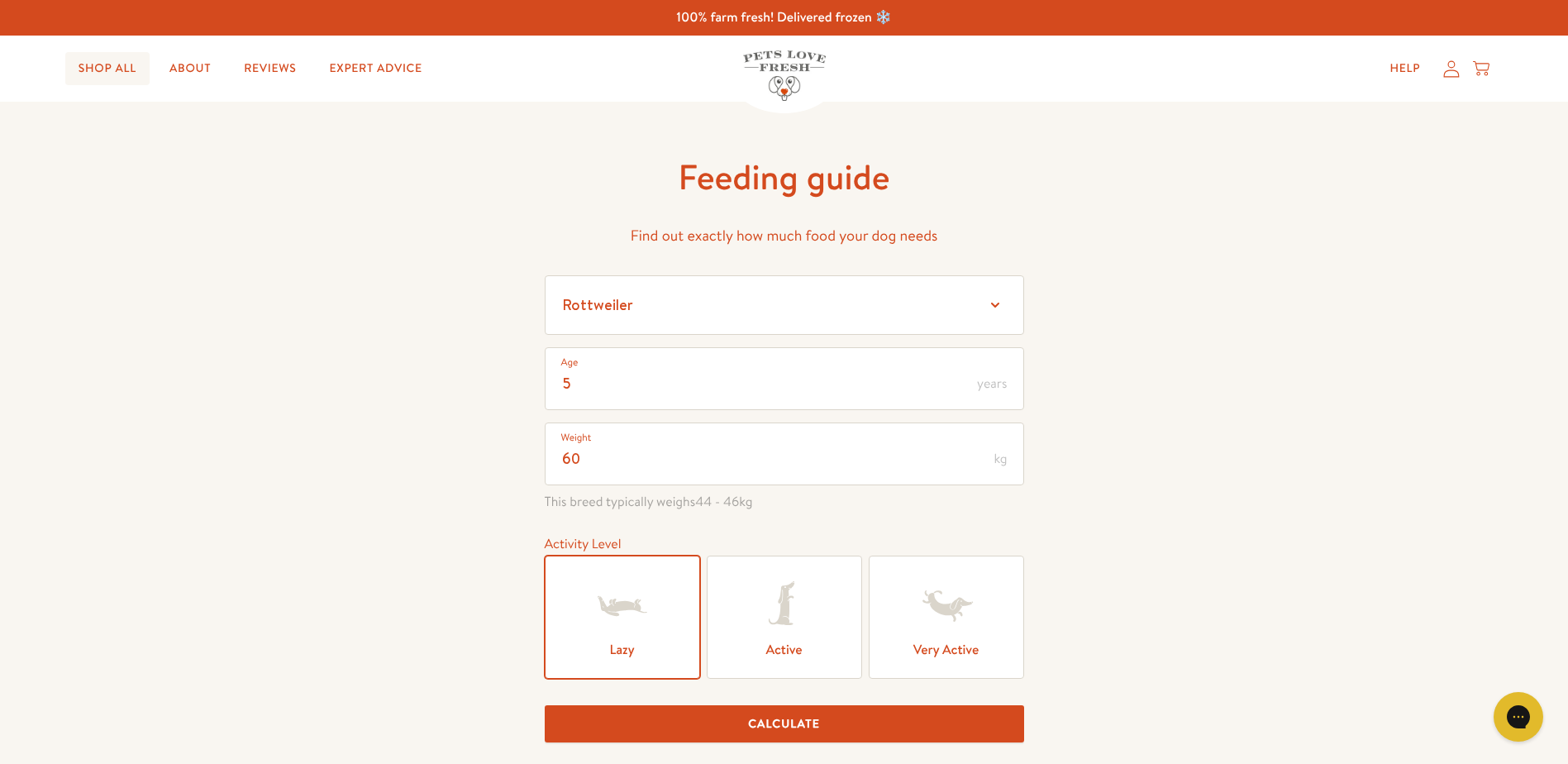
click at [115, 70] on link "Shop All" at bounding box center [107, 69] width 85 height 34
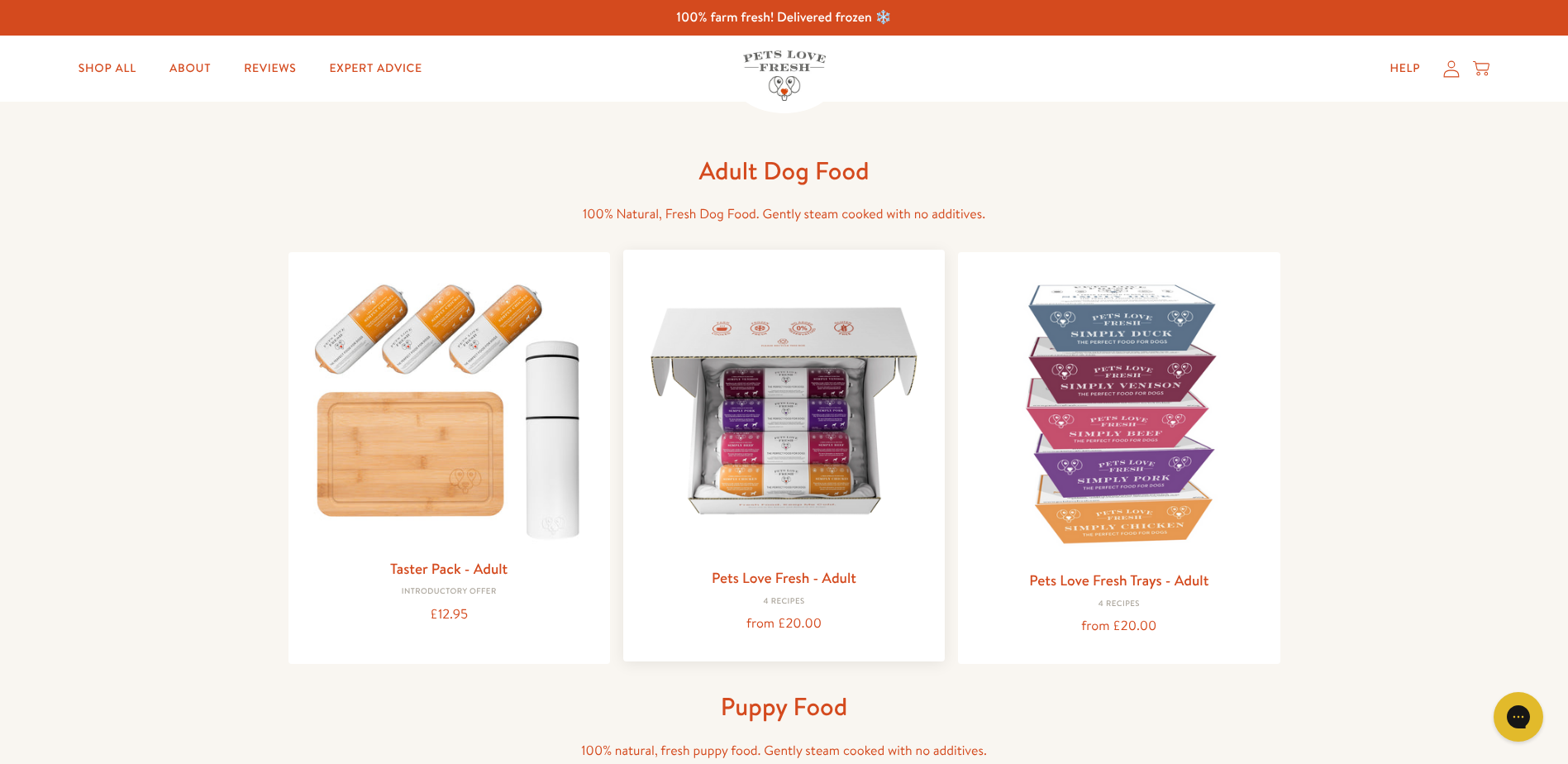
click at [800, 580] on link "Pets Love Fresh - Adult" at bounding box center [783, 578] width 144 height 20
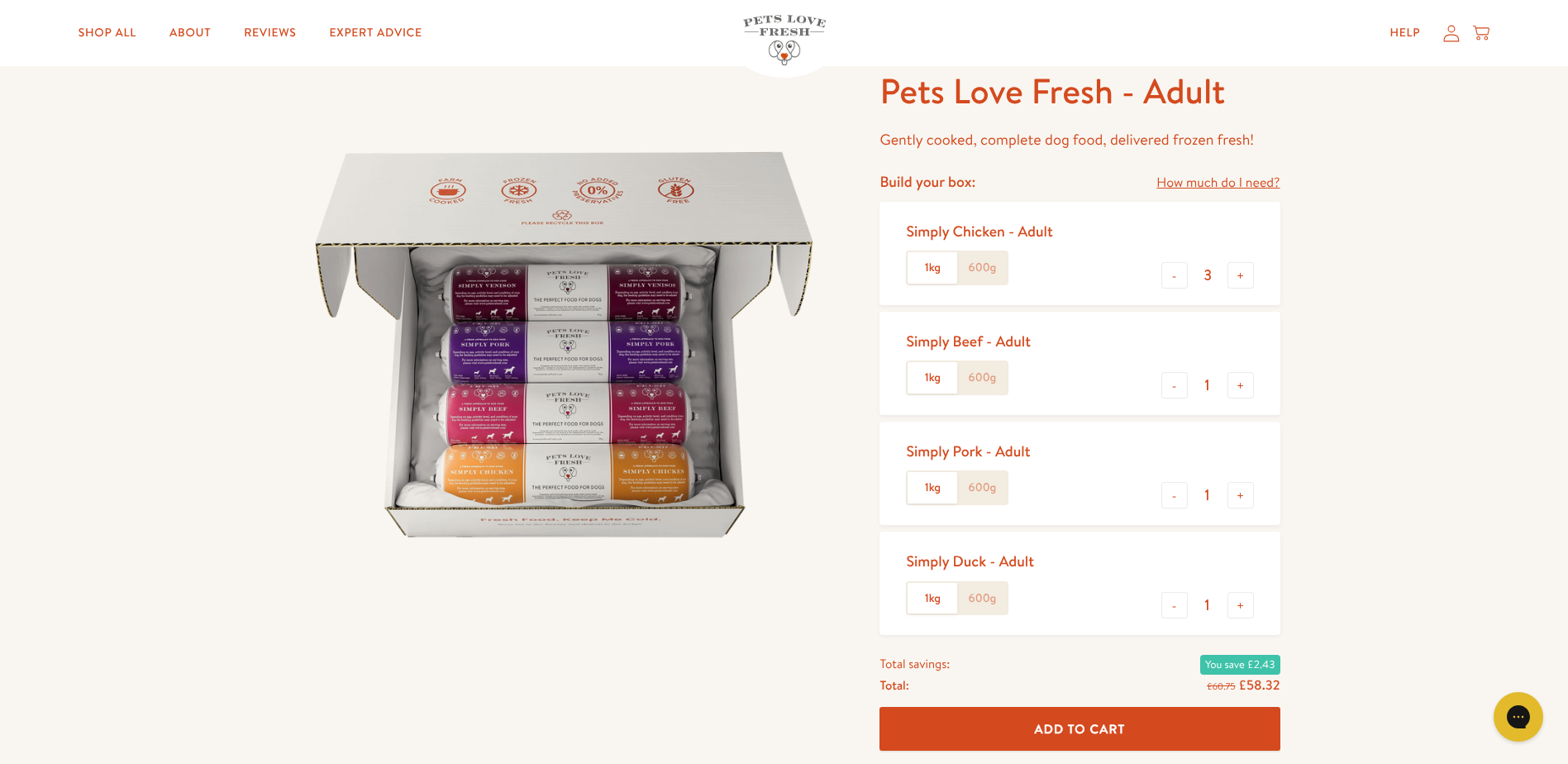
scroll to position [83, 0]
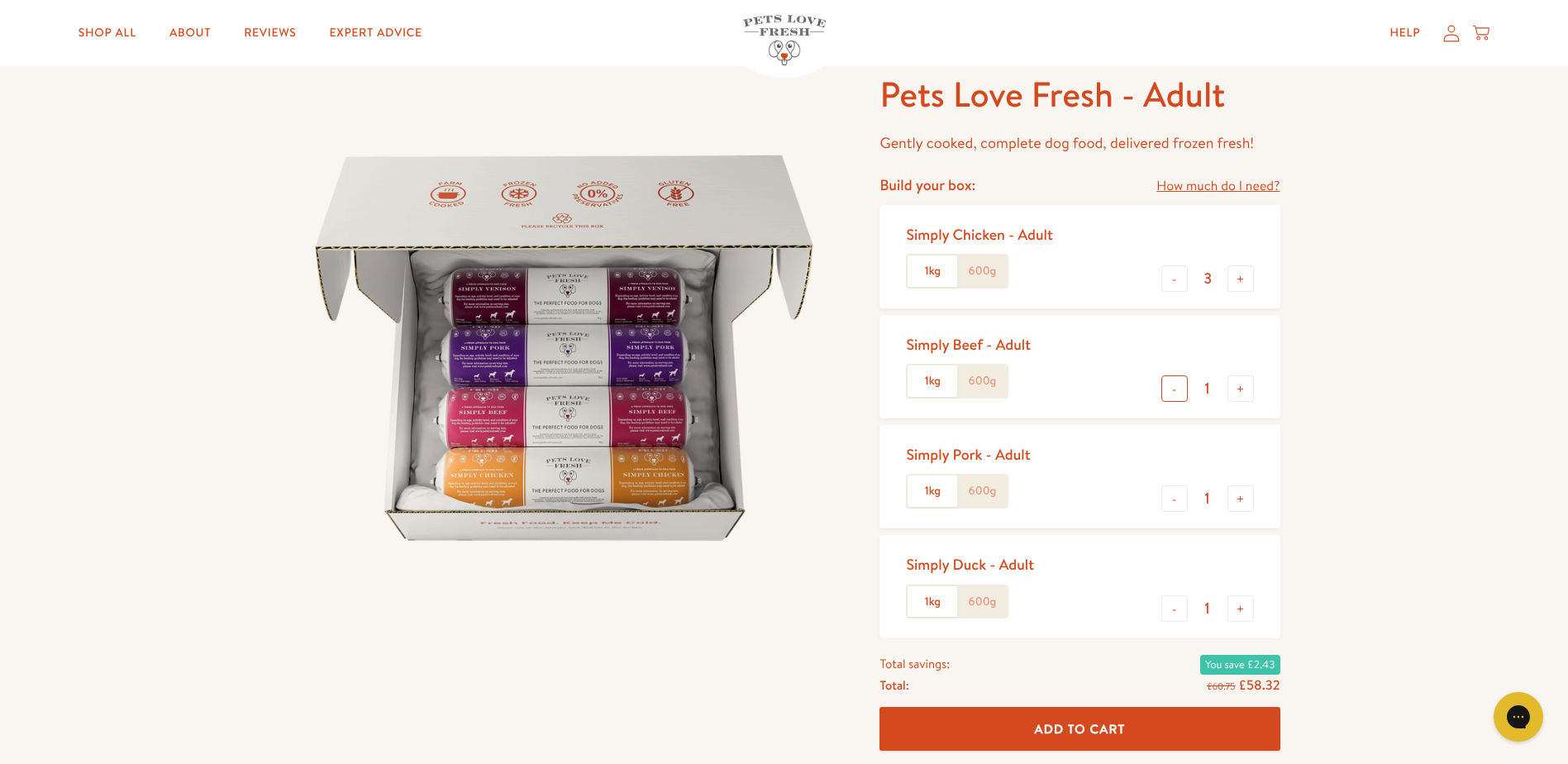
click at [1177, 393] on button "-" at bounding box center [1174, 389] width 26 height 26
type input "0"
click at [1247, 501] on button "+" at bounding box center [1240, 498] width 26 height 26
type input "2"
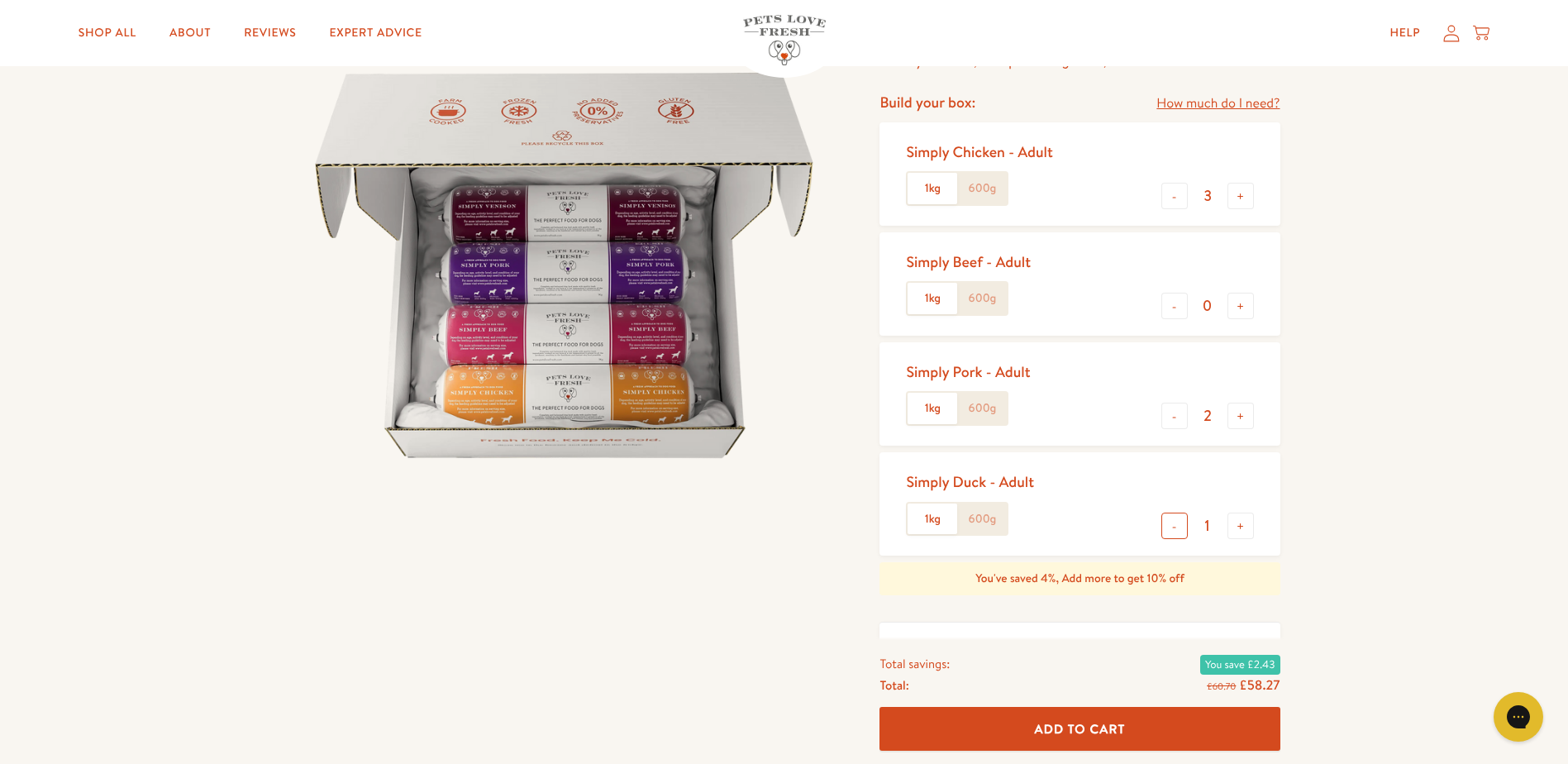
click at [1181, 526] on button "-" at bounding box center [1174, 525] width 26 height 26
type input "0"
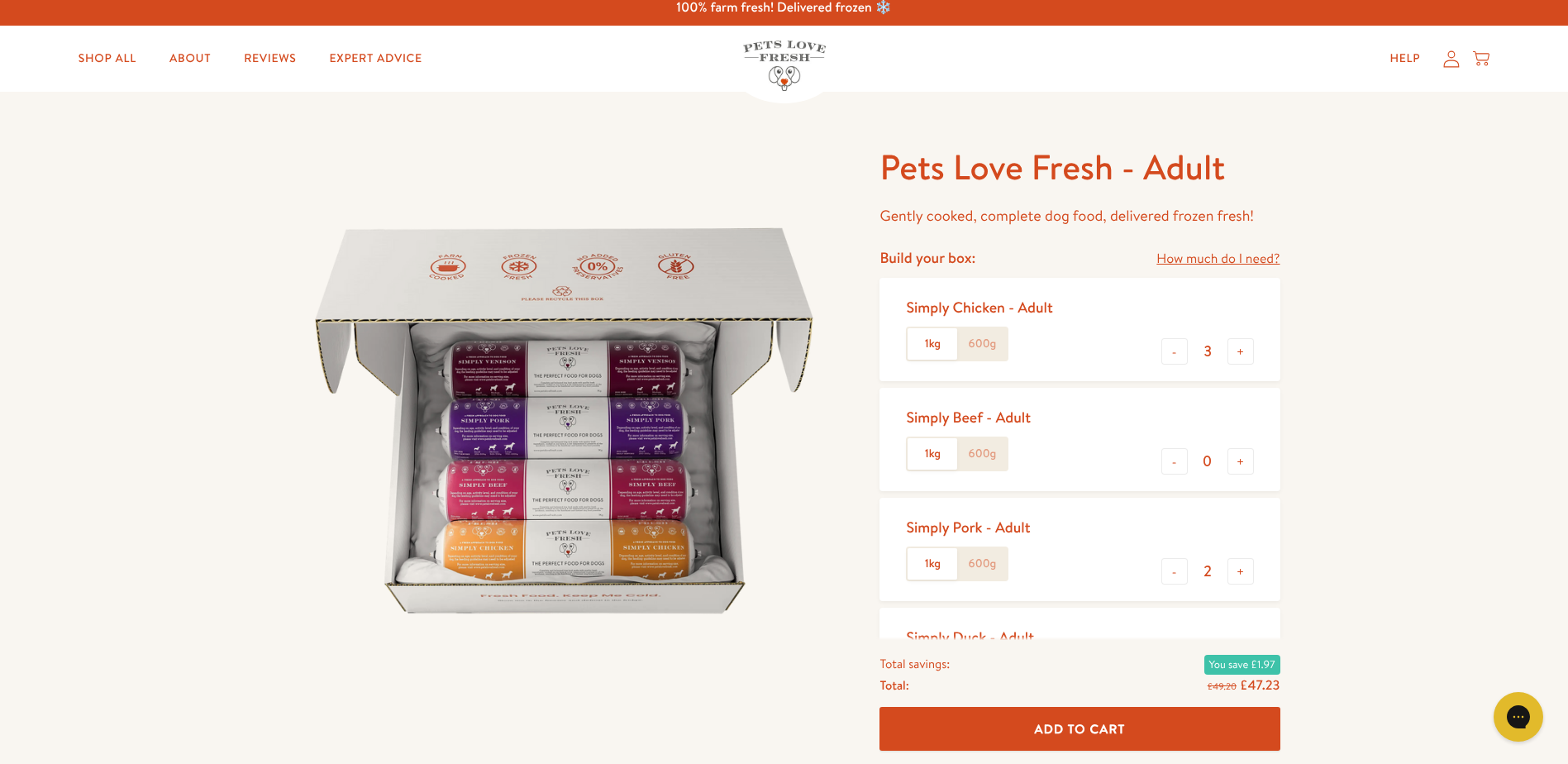
scroll to position [0, 0]
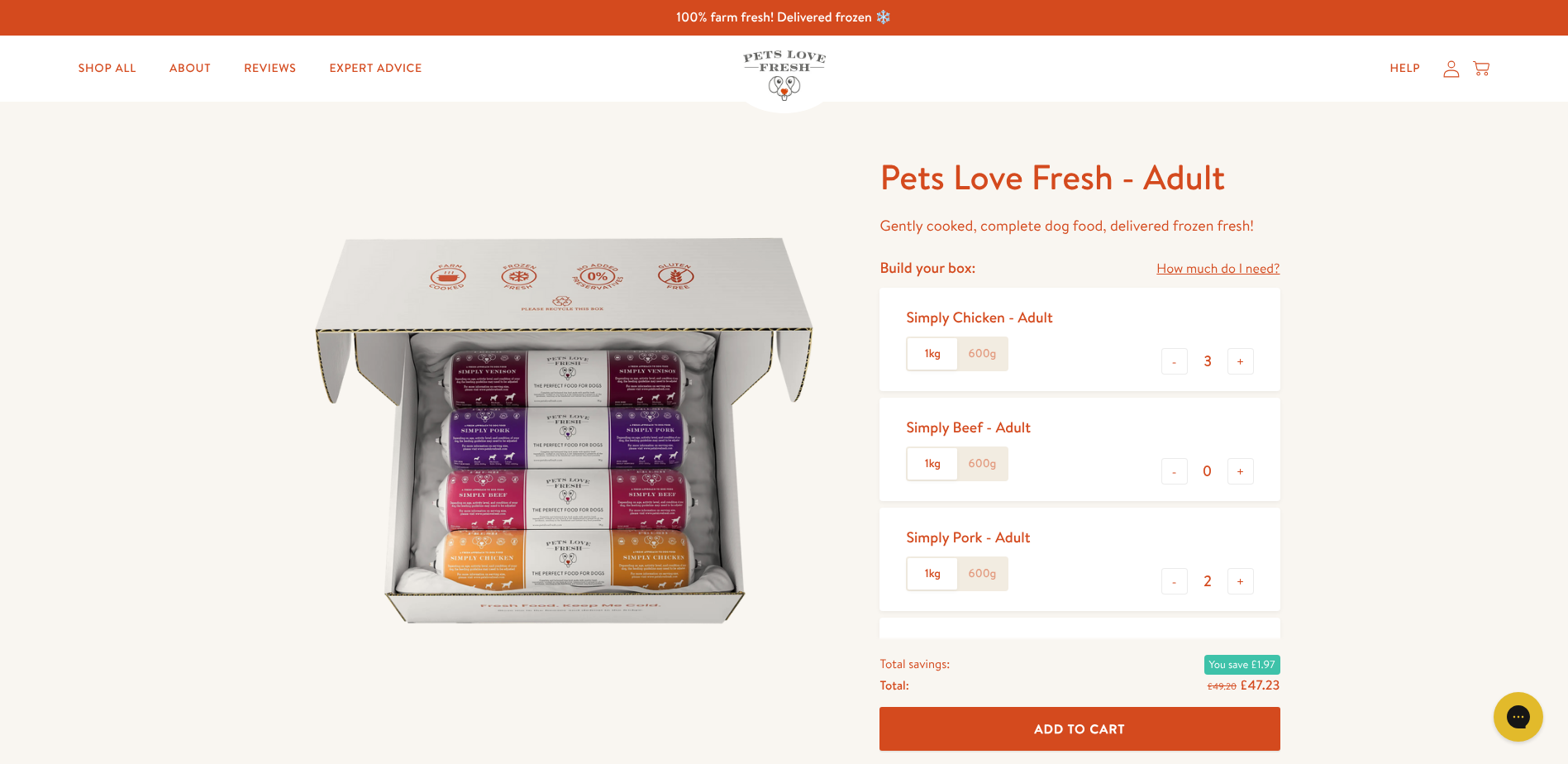
click at [1235, 268] on link "How much do I need?" at bounding box center [1218, 269] width 123 height 22
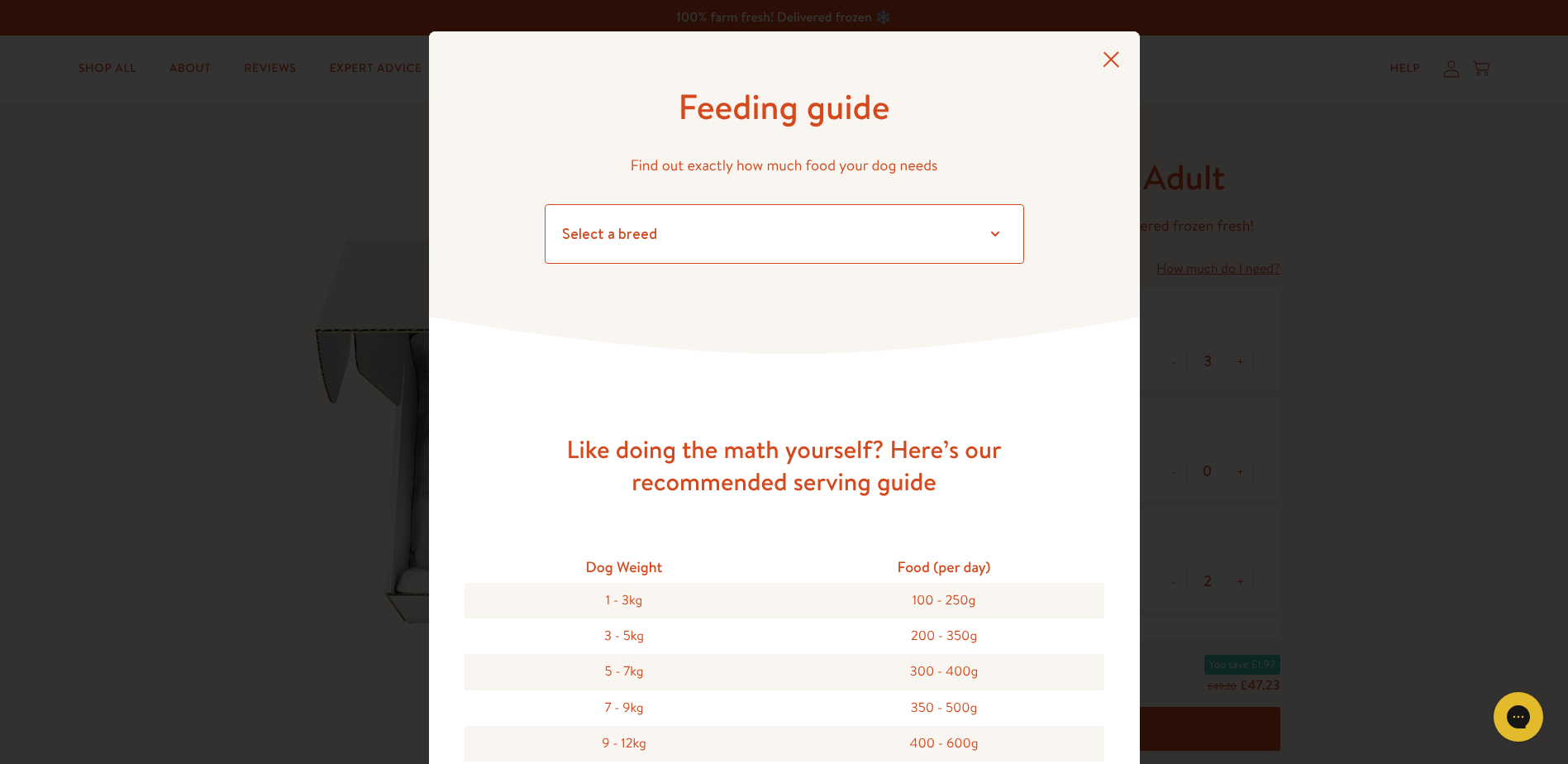
click at [975, 239] on select "Select a breed Affenpinscher Afghan hound Airedale terrier Akita Alaskan Malamu…" at bounding box center [784, 234] width 480 height 60
click at [1379, 304] on div "Feeding guide Find out exactly how much food your dog needs Select a breed Affe…" at bounding box center [784, 382] width 1568 height 764
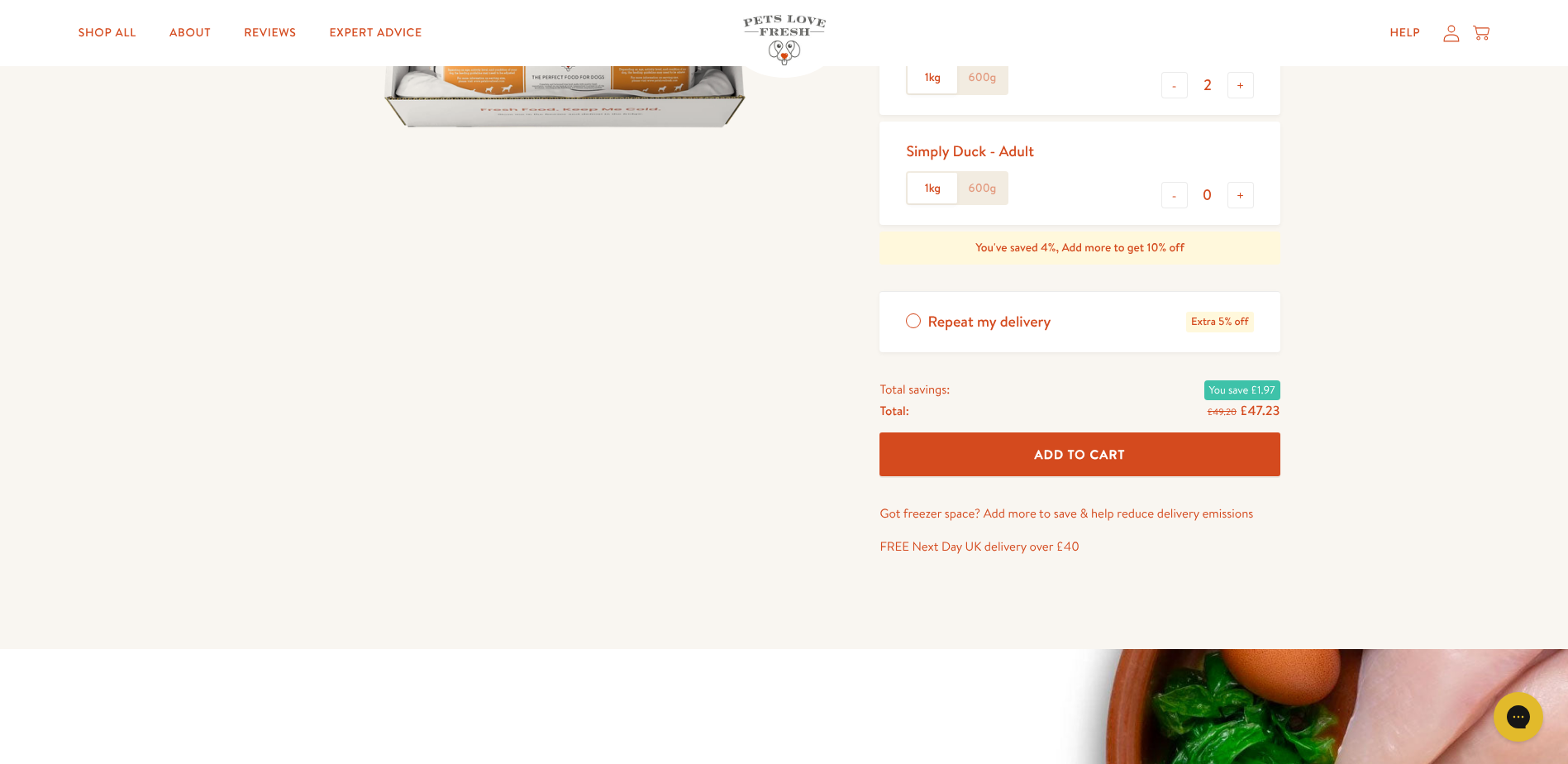
scroll to position [248, 0]
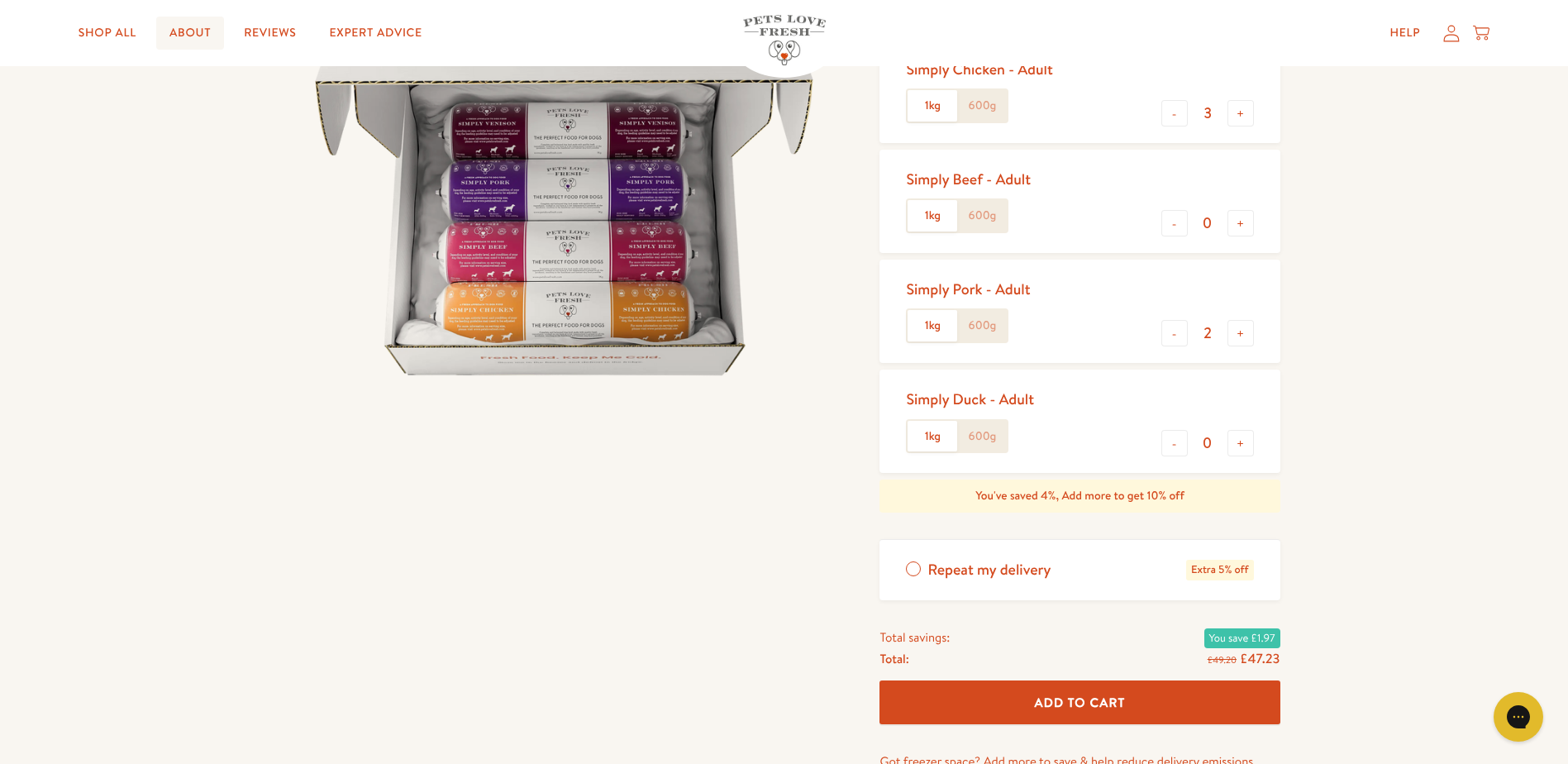
click at [192, 26] on link "About" at bounding box center [190, 34] width 68 height 34
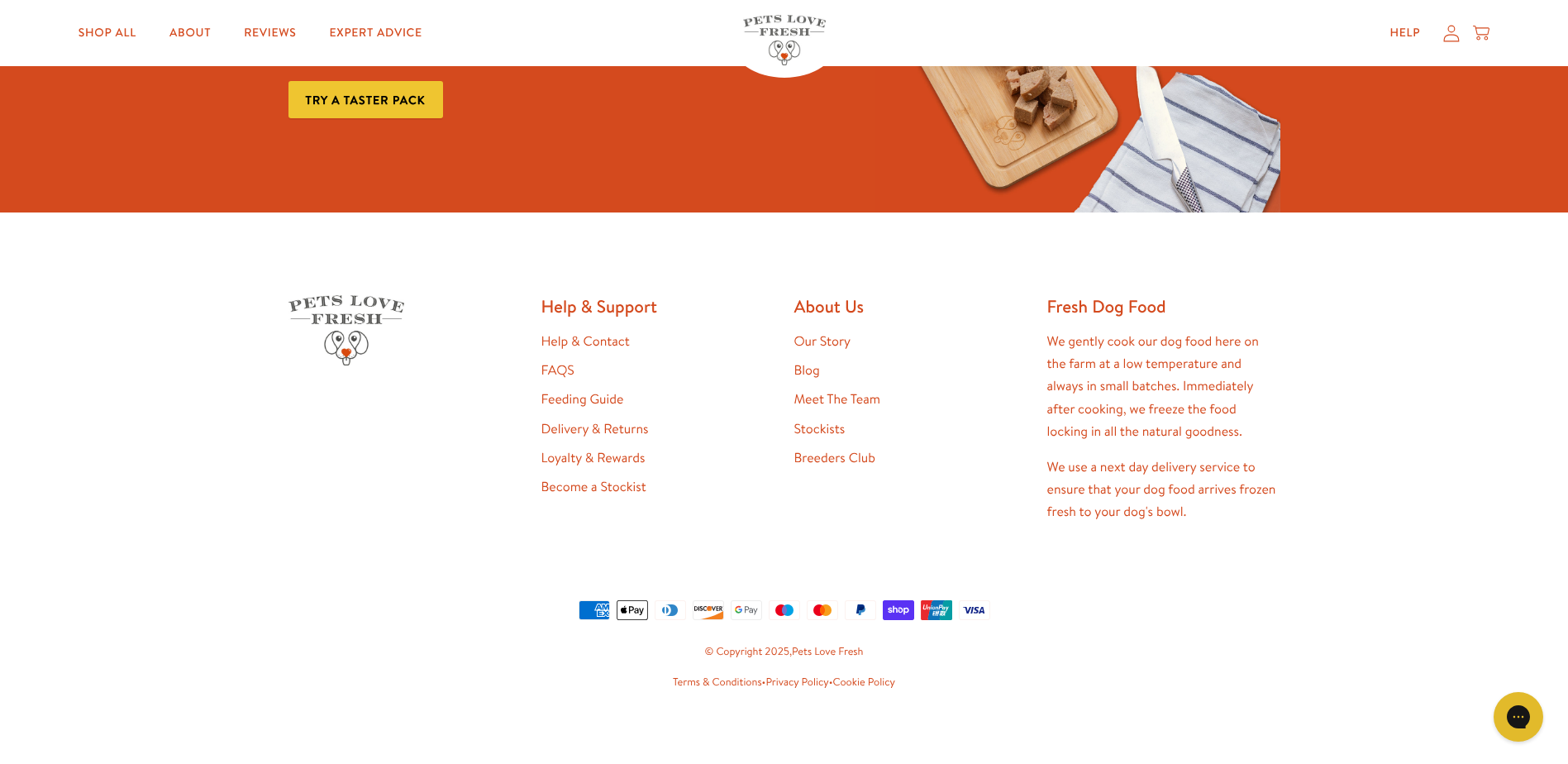
scroll to position [4440, 0]
